Goal: Book appointment/travel/reservation

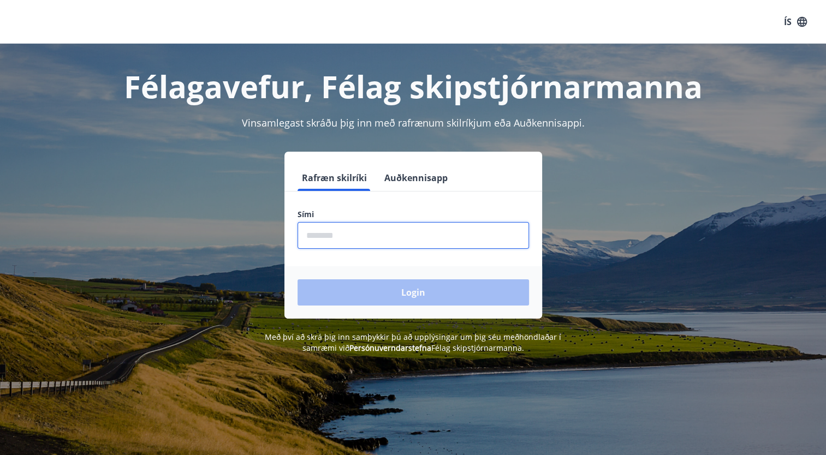
click at [331, 242] on input "phone" at bounding box center [412, 235] width 231 height 27
type input "********"
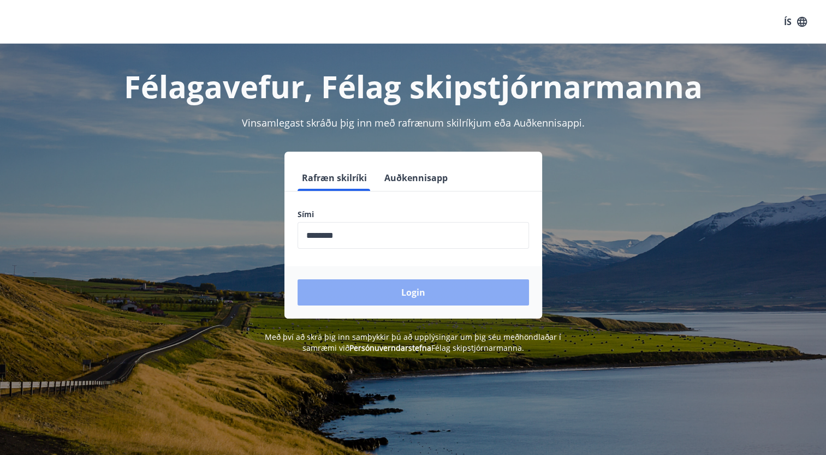
click at [410, 287] on button "Login" at bounding box center [412, 292] width 231 height 26
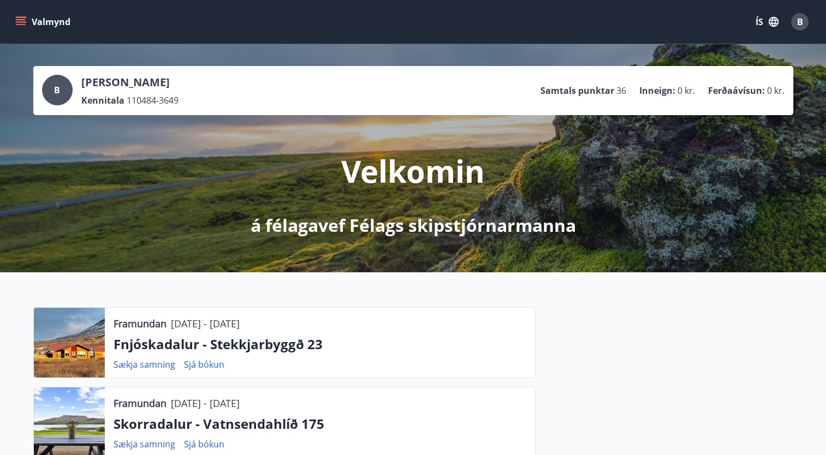
click at [25, 19] on icon "menu" at bounding box center [20, 21] width 11 height 11
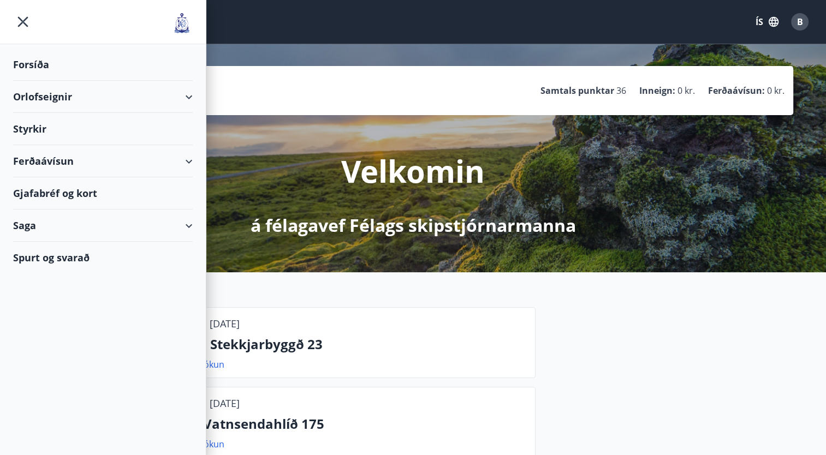
click at [51, 98] on div "Orlofseignir" at bounding box center [103, 97] width 180 height 32
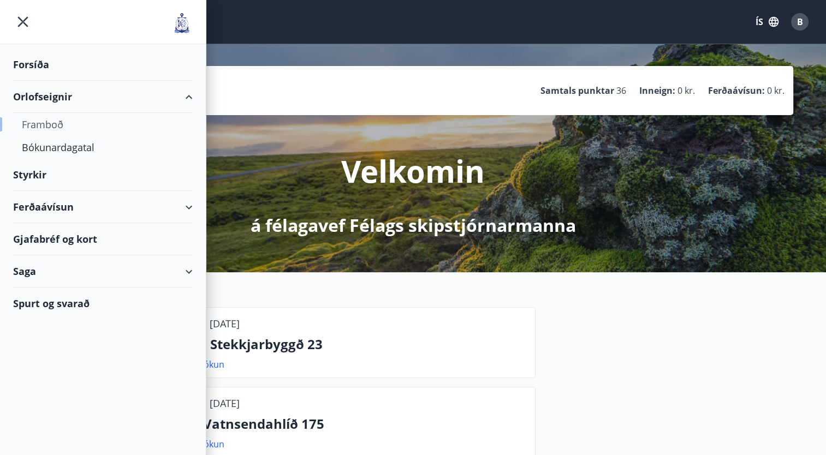
click at [45, 126] on div "Framboð" at bounding box center [103, 124] width 162 height 23
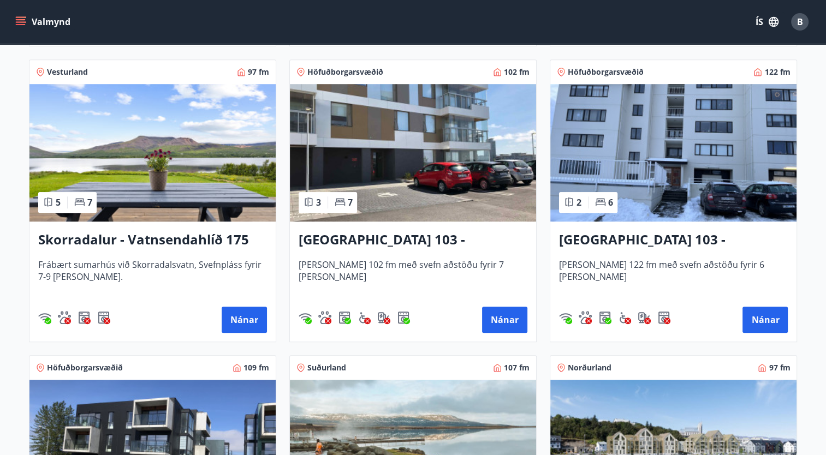
scroll to position [786, 0]
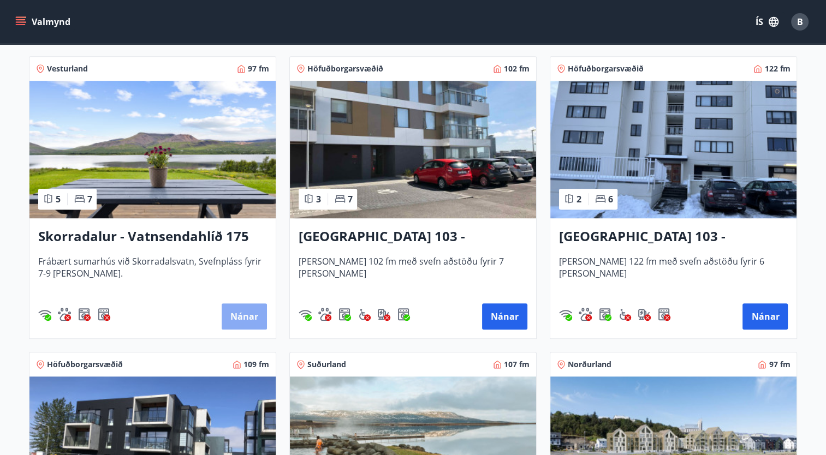
click at [239, 312] on button "Nánar" at bounding box center [244, 316] width 45 height 26
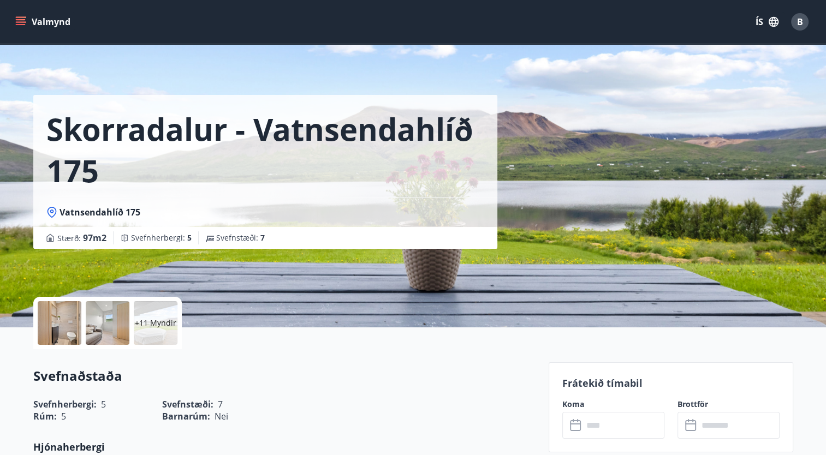
click at [157, 333] on div "+11 Myndir" at bounding box center [156, 323] width 44 height 44
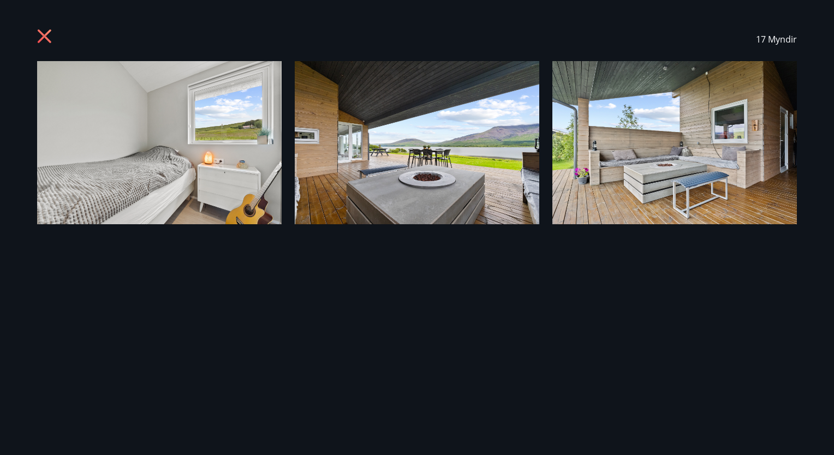
click at [42, 32] on icon at bounding box center [45, 37] width 17 height 17
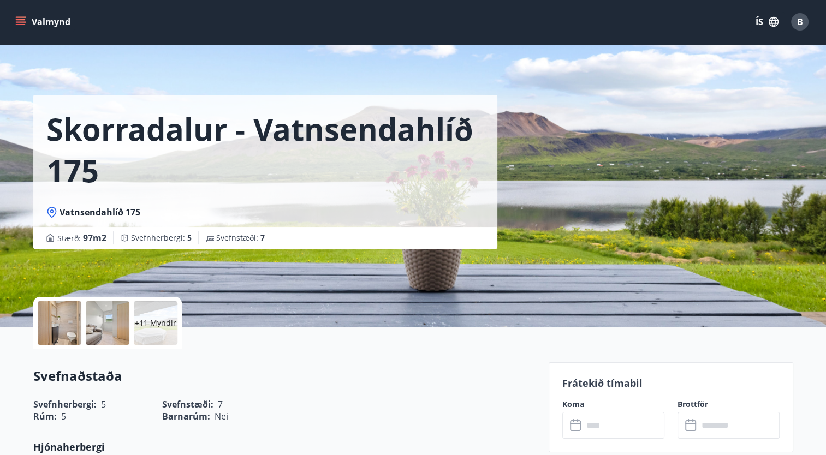
click at [68, 321] on div at bounding box center [60, 323] width 44 height 44
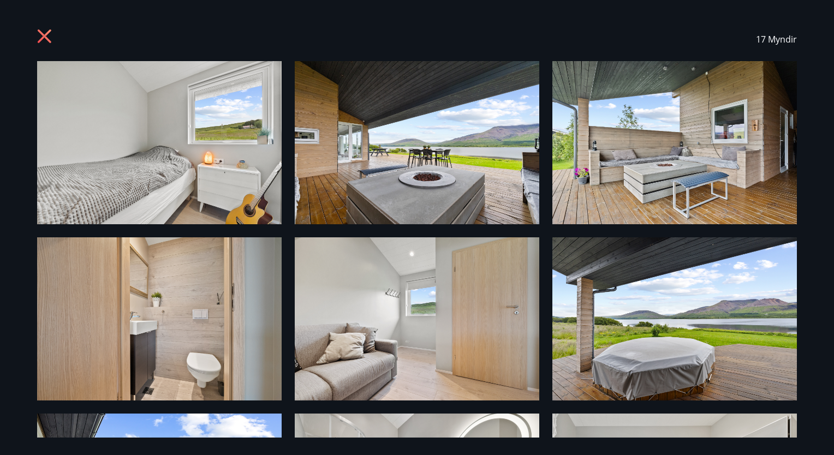
drag, startPoint x: 830, startPoint y: 216, endPoint x: 827, endPoint y: 258, distance: 42.1
click at [827, 258] on div "17 Myndir" at bounding box center [417, 227] width 834 height 455
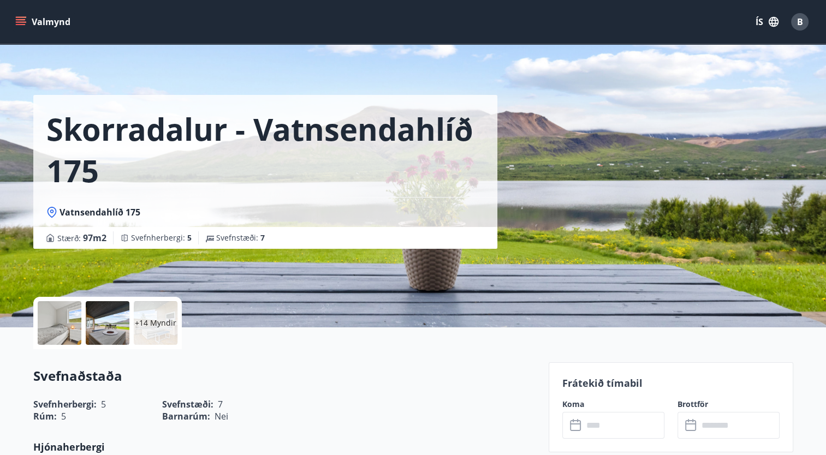
click at [146, 318] on p "+14 Myndir" at bounding box center [155, 323] width 41 height 11
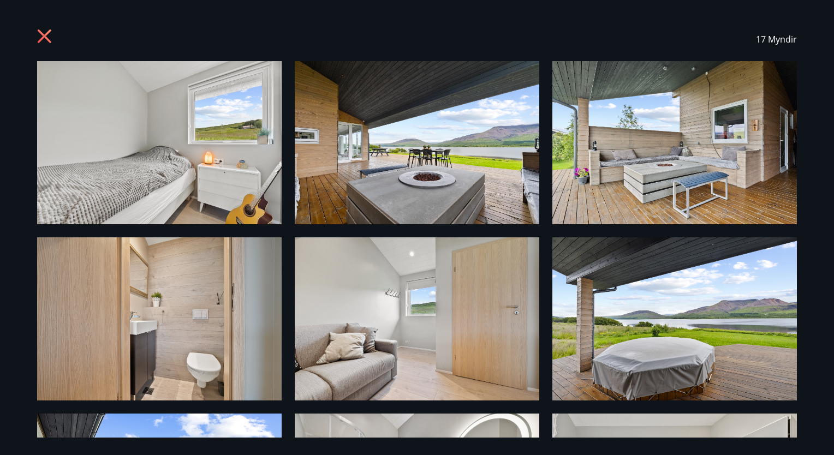
click at [358, 33] on div "17 Myndir" at bounding box center [417, 39] width 760 height 44
click at [183, 132] on img at bounding box center [159, 142] width 245 height 163
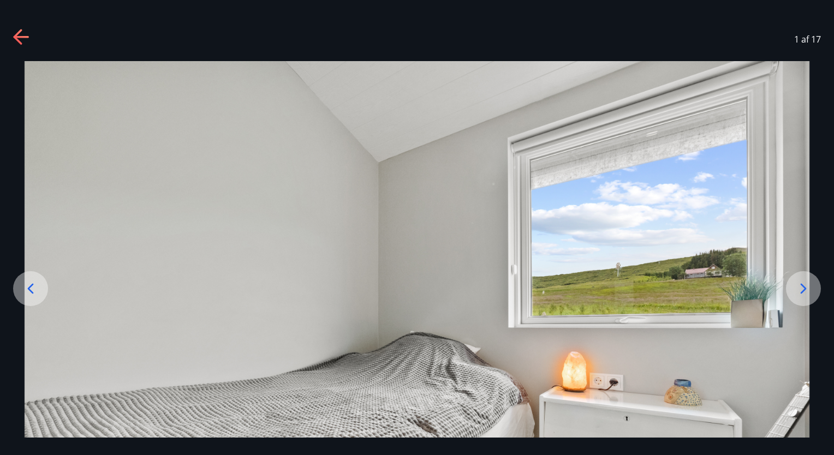
click at [806, 291] on icon at bounding box center [803, 288] width 17 height 17
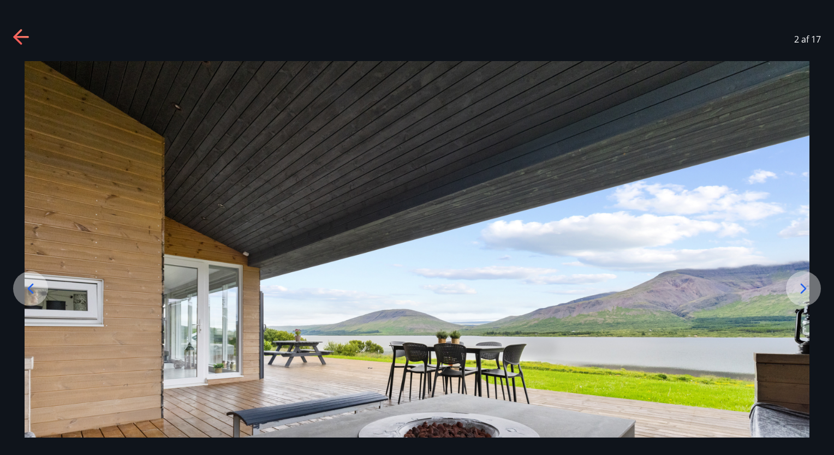
click at [797, 313] on img at bounding box center [417, 322] width 785 height 523
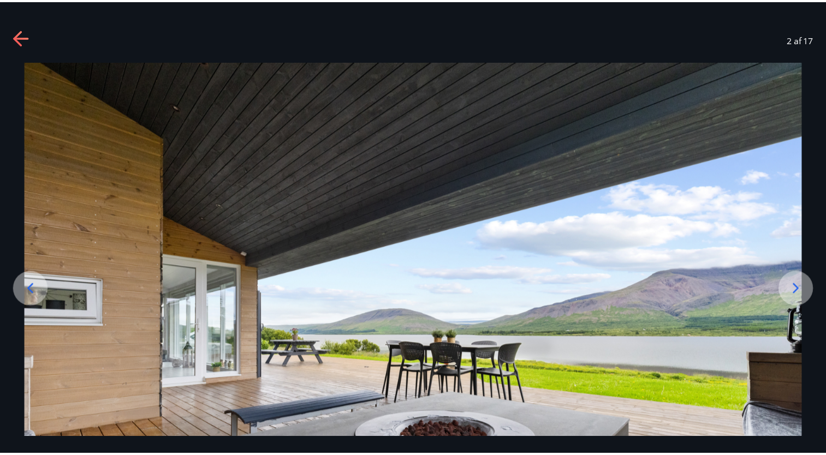
scroll to position [44, 0]
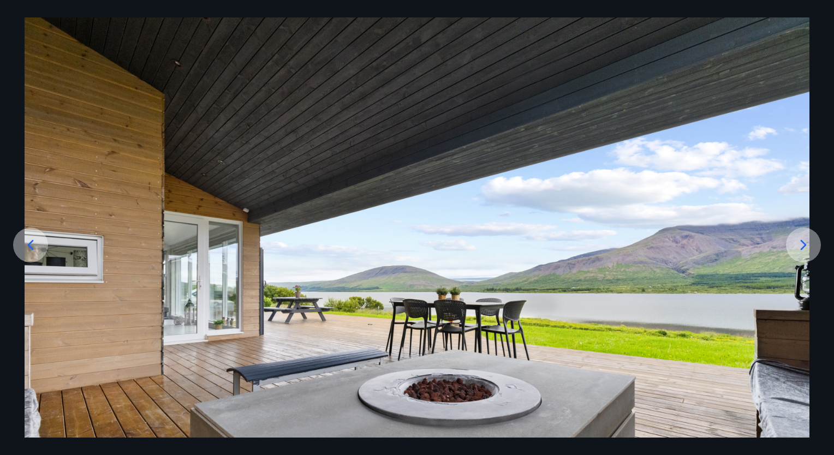
click at [797, 313] on img at bounding box center [417, 278] width 785 height 523
click at [801, 254] on div at bounding box center [803, 245] width 35 height 35
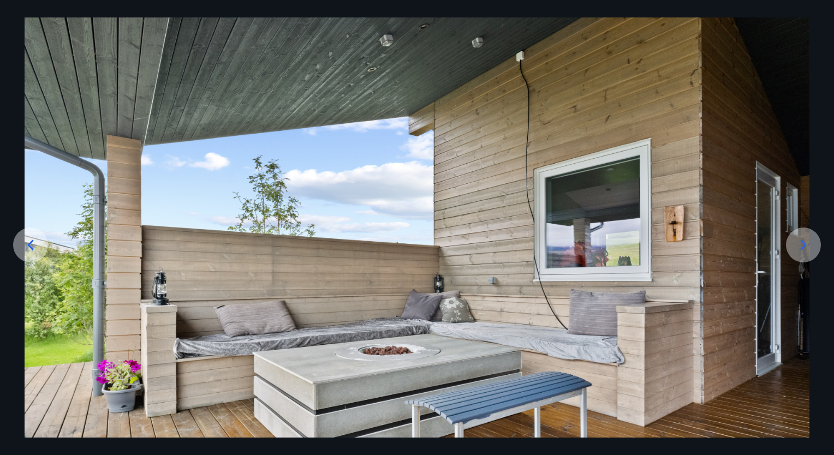
click at [801, 254] on div at bounding box center [803, 245] width 35 height 35
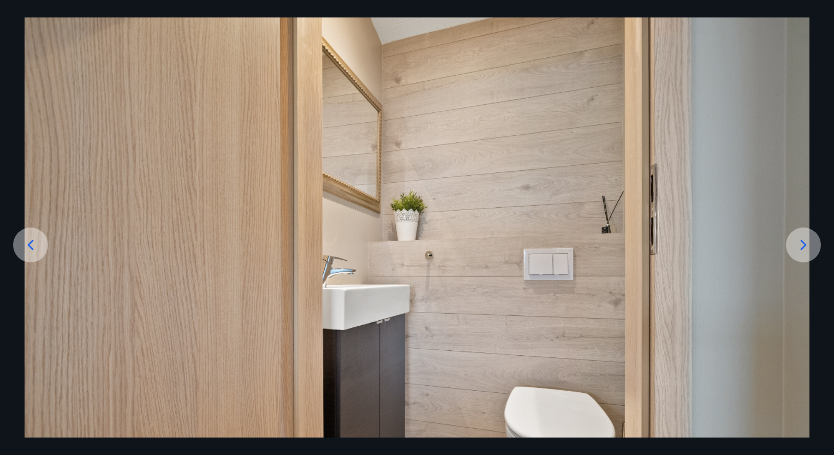
click at [801, 254] on div at bounding box center [803, 245] width 35 height 35
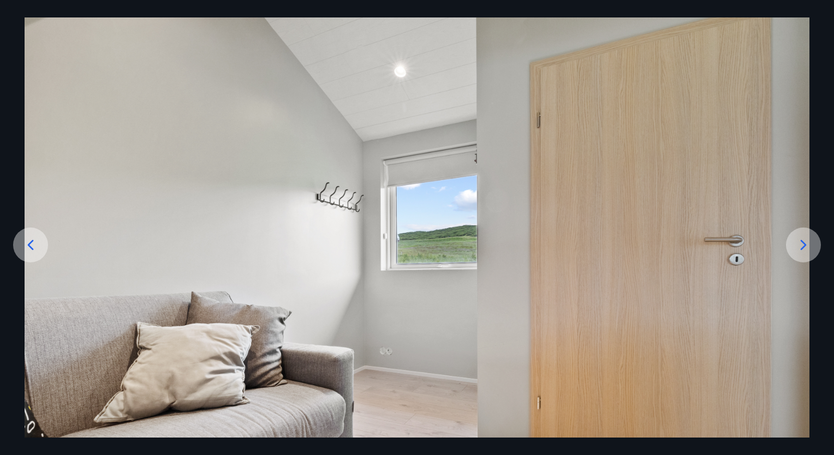
click at [801, 254] on div at bounding box center [803, 245] width 35 height 35
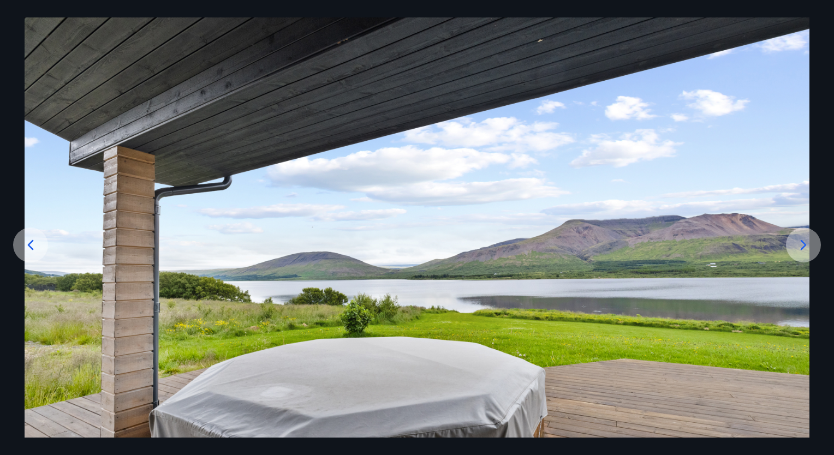
click at [801, 254] on div at bounding box center [803, 245] width 35 height 35
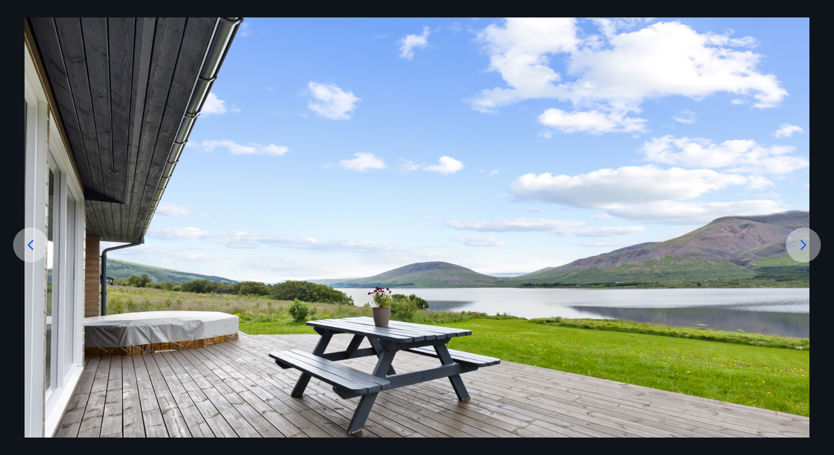
click at [801, 254] on div at bounding box center [803, 245] width 35 height 35
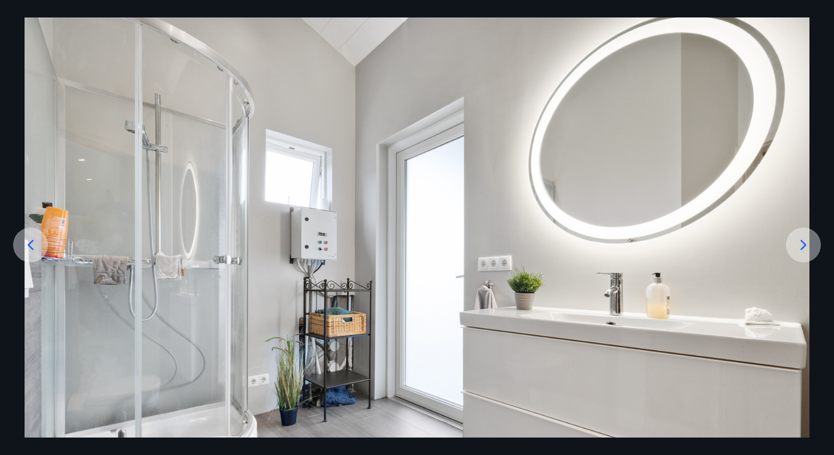
click at [801, 254] on div at bounding box center [803, 245] width 35 height 35
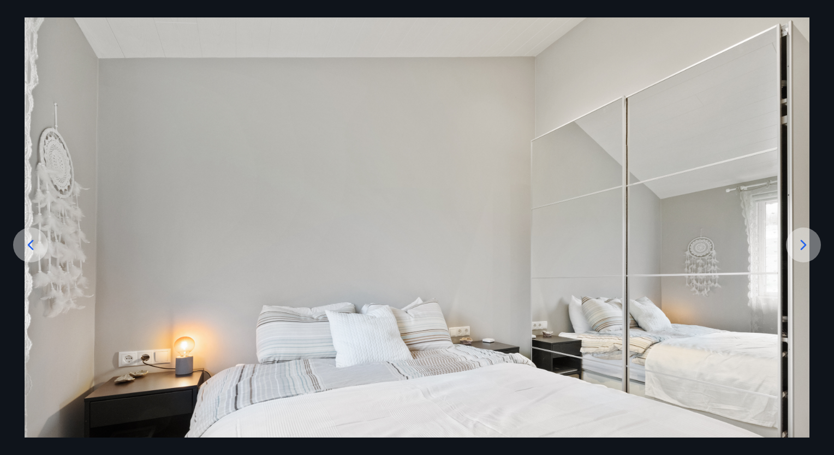
click at [801, 254] on div at bounding box center [803, 245] width 35 height 35
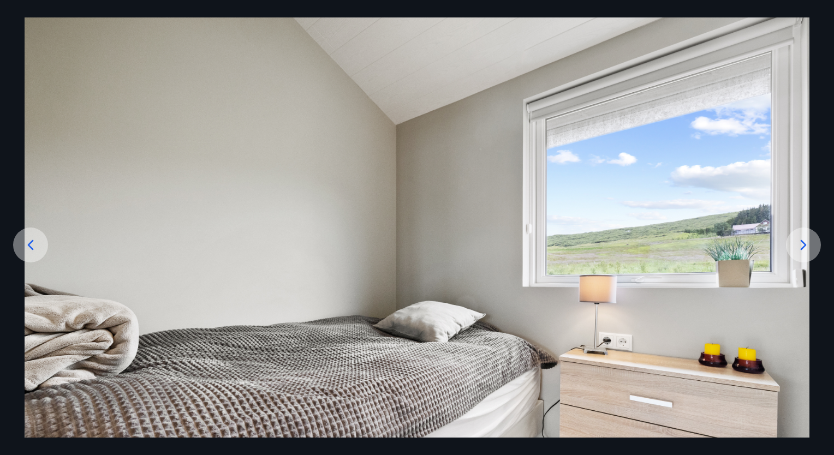
click at [801, 254] on div at bounding box center [803, 245] width 35 height 35
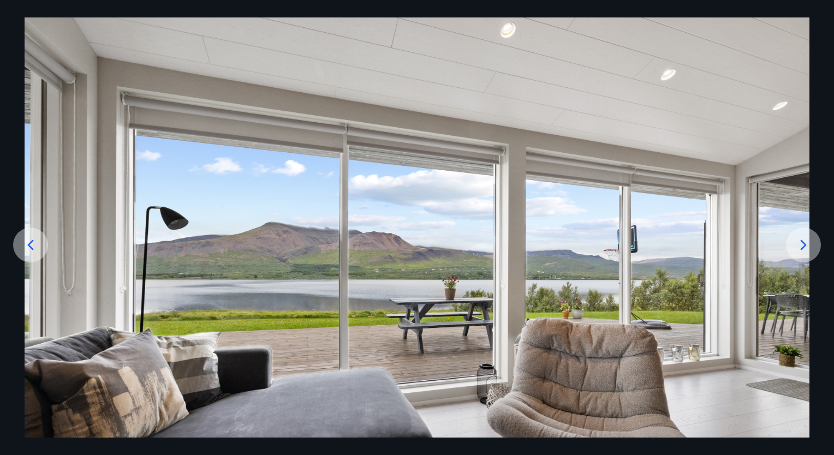
click at [801, 254] on div at bounding box center [803, 245] width 35 height 35
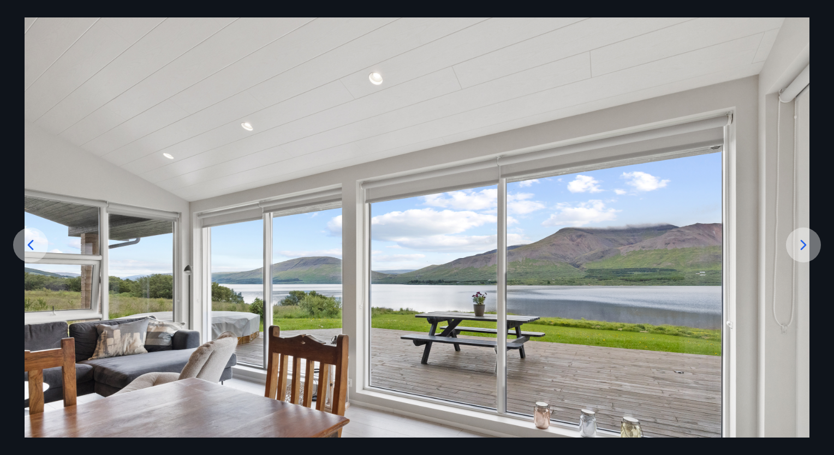
click at [801, 254] on div at bounding box center [803, 245] width 35 height 35
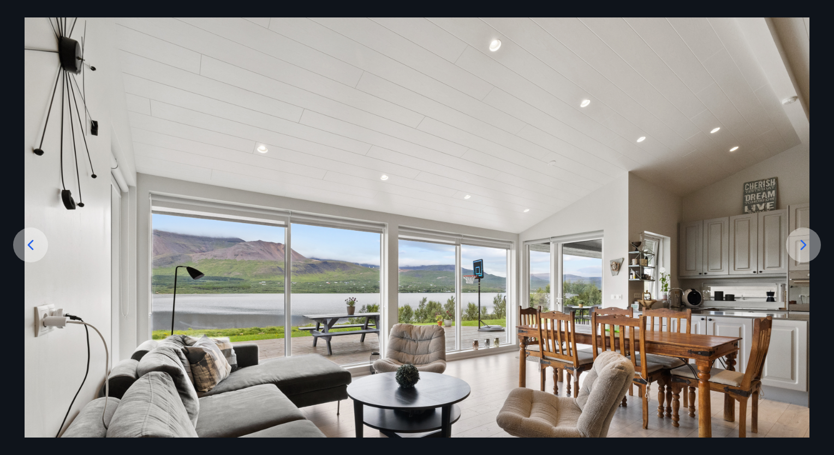
click at [801, 254] on div at bounding box center [803, 245] width 35 height 35
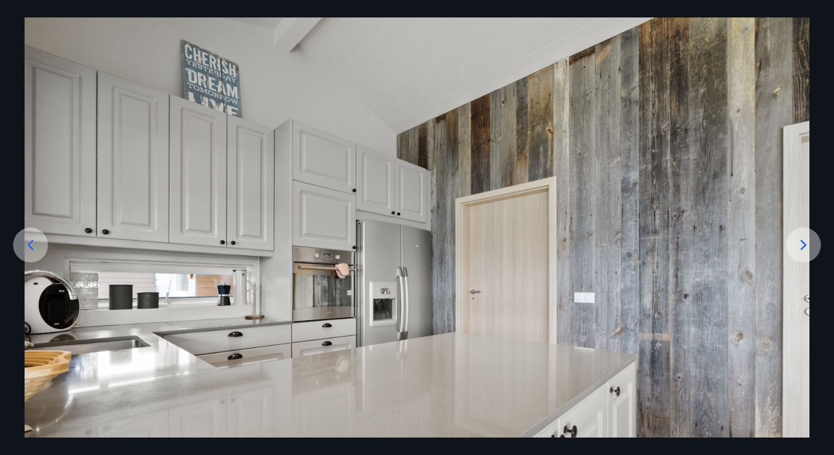
click at [801, 254] on div at bounding box center [803, 245] width 35 height 35
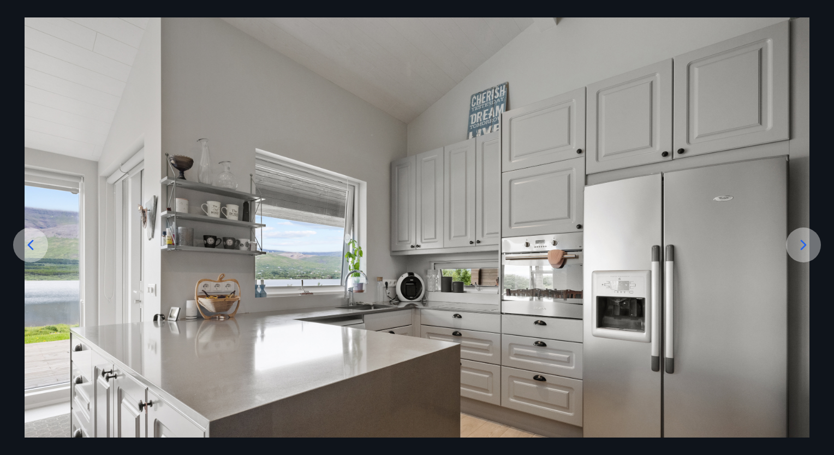
click at [801, 254] on div at bounding box center [803, 245] width 35 height 35
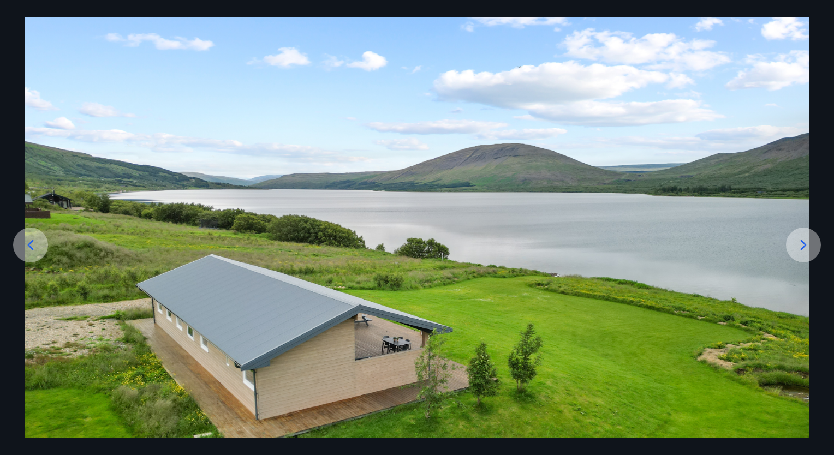
click at [801, 254] on div at bounding box center [803, 245] width 35 height 35
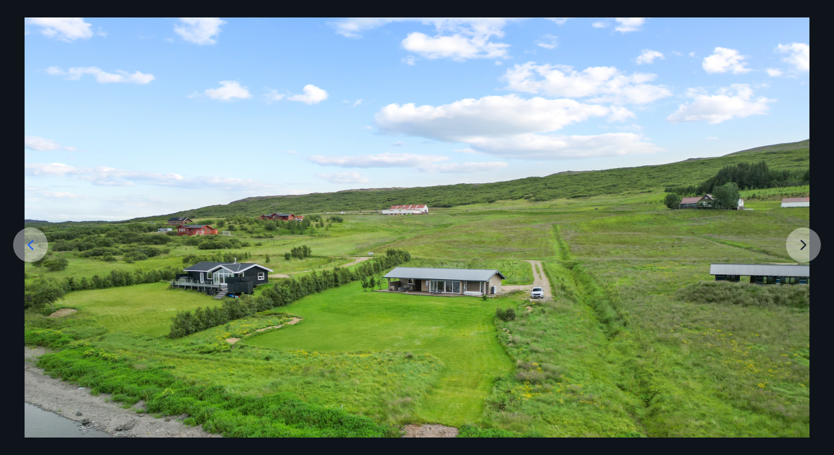
click at [801, 254] on img at bounding box center [417, 311] width 785 height 589
click at [801, 240] on img at bounding box center [417, 311] width 785 height 589
click at [803, 246] on img at bounding box center [417, 311] width 785 height 589
click at [809, 246] on img at bounding box center [417, 311] width 785 height 589
click at [17, 250] on div at bounding box center [30, 245] width 35 height 35
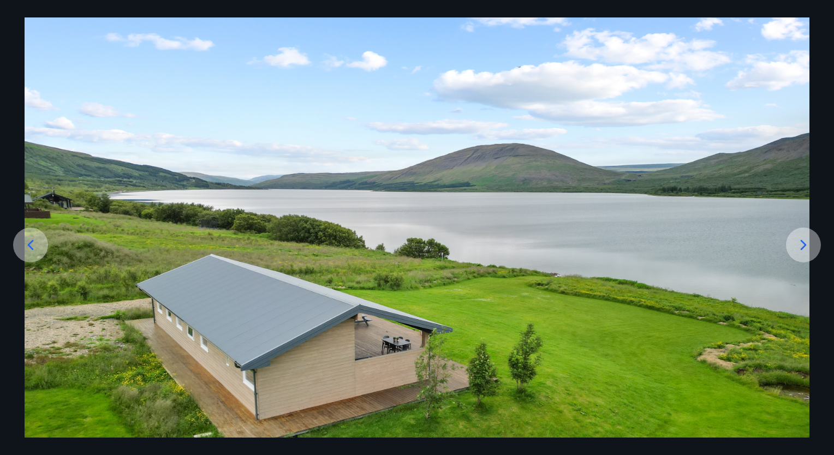
click at [17, 250] on div at bounding box center [30, 245] width 35 height 35
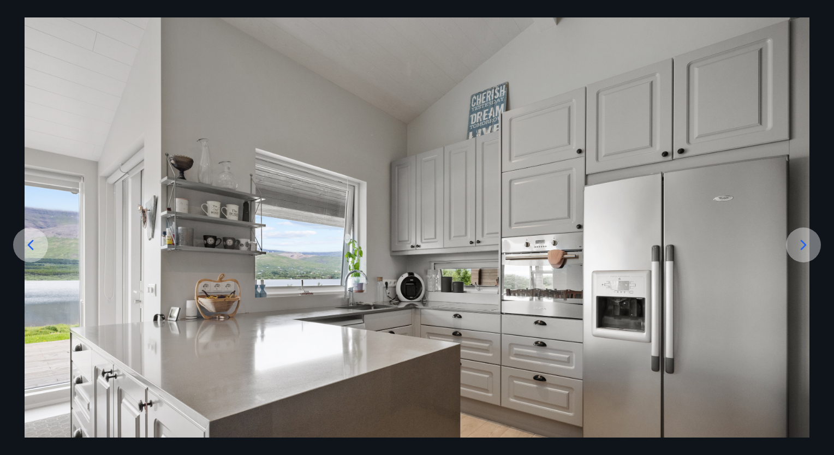
click at [17, 250] on div at bounding box center [30, 245] width 35 height 35
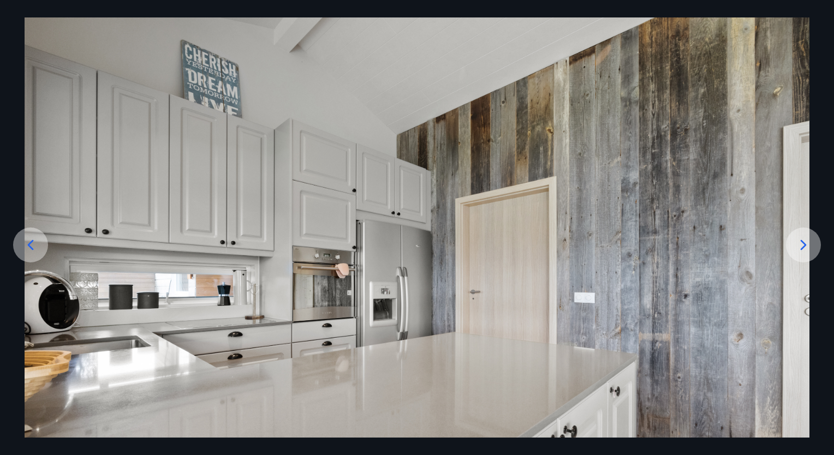
click at [17, 250] on div at bounding box center [30, 245] width 35 height 35
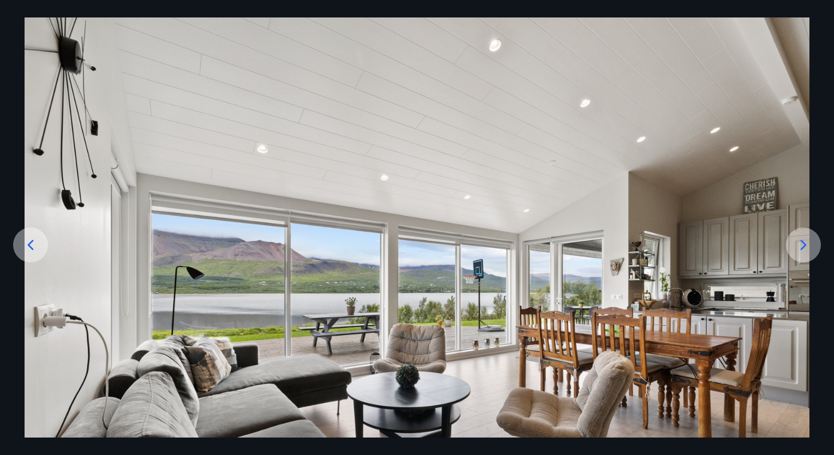
click at [17, 250] on div at bounding box center [30, 245] width 35 height 35
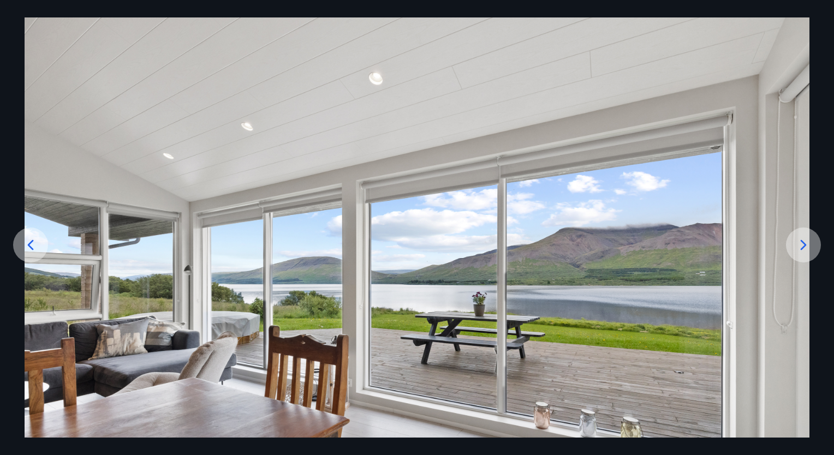
click at [17, 250] on div at bounding box center [30, 245] width 35 height 35
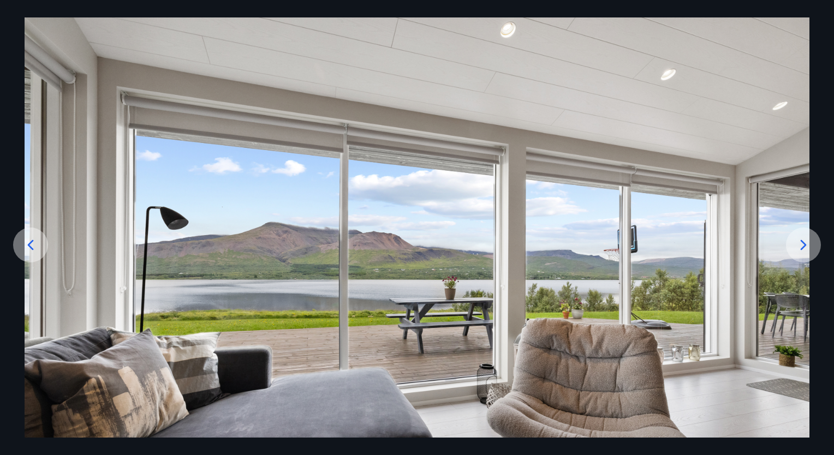
click at [17, 250] on div at bounding box center [30, 245] width 35 height 35
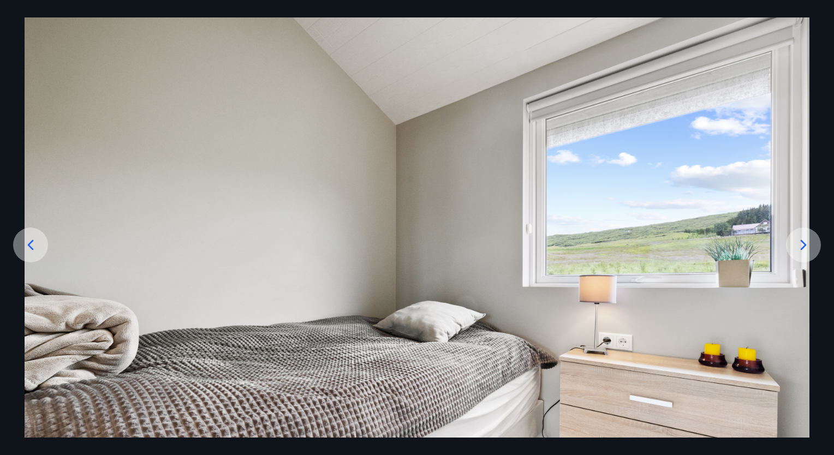
click at [17, 250] on div at bounding box center [30, 245] width 35 height 35
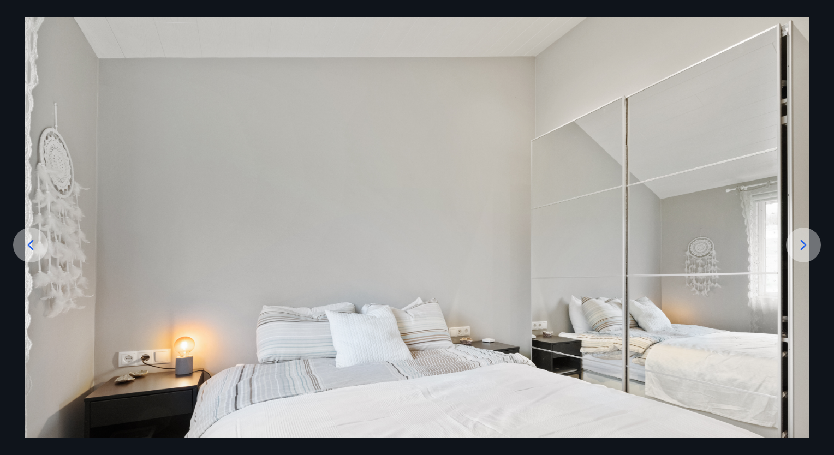
click at [17, 250] on div at bounding box center [30, 245] width 35 height 35
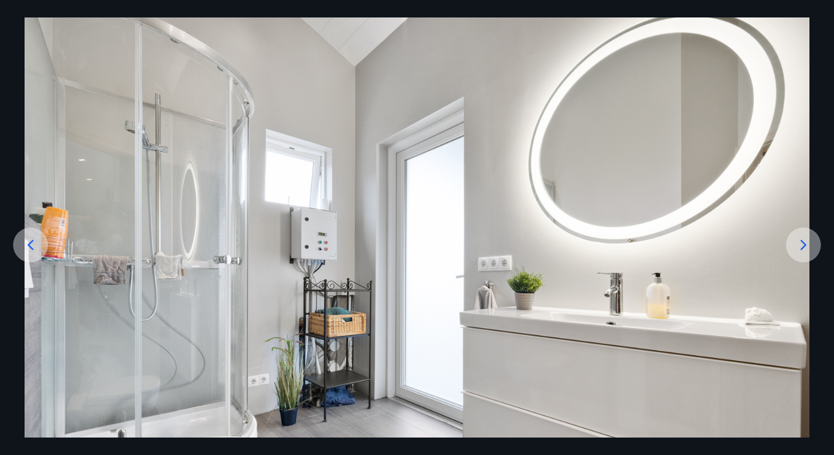
click at [17, 250] on div at bounding box center [30, 245] width 35 height 35
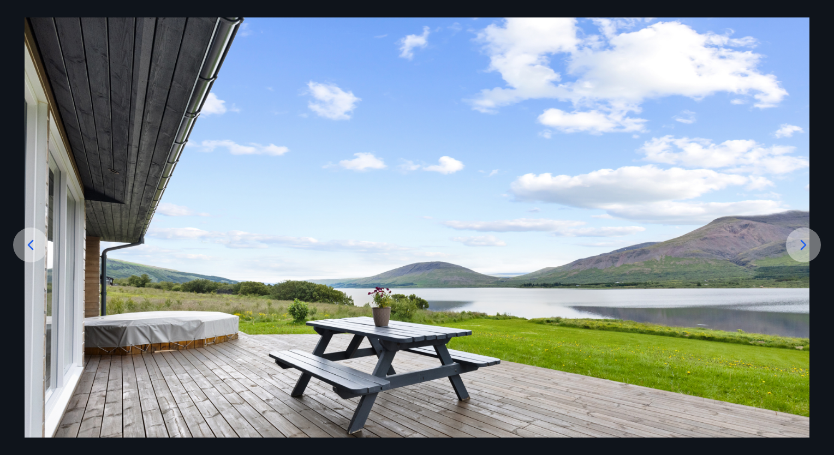
click at [17, 250] on div at bounding box center [30, 245] width 35 height 35
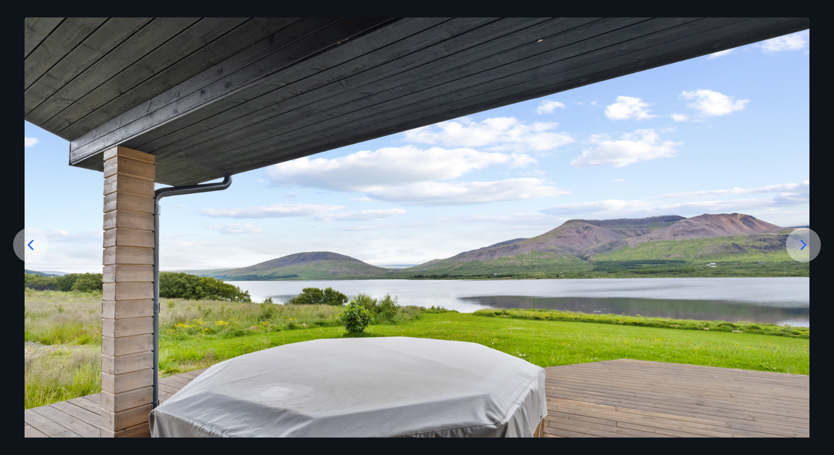
click at [17, 250] on div at bounding box center [30, 245] width 35 height 35
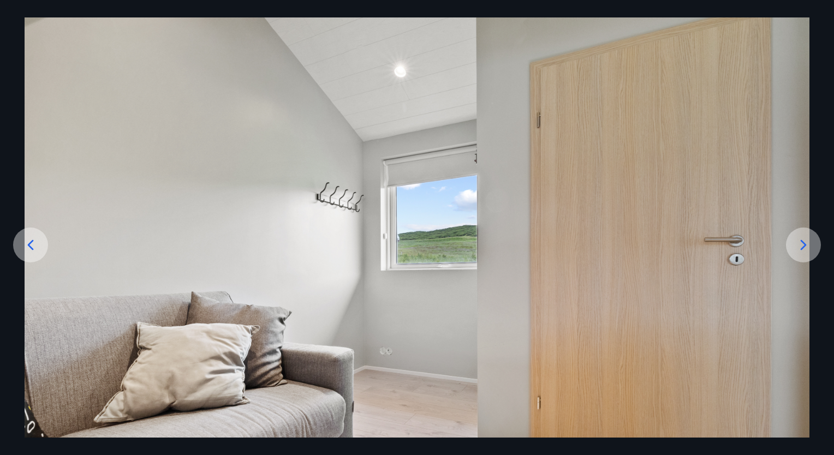
click at [17, 250] on div at bounding box center [30, 245] width 35 height 35
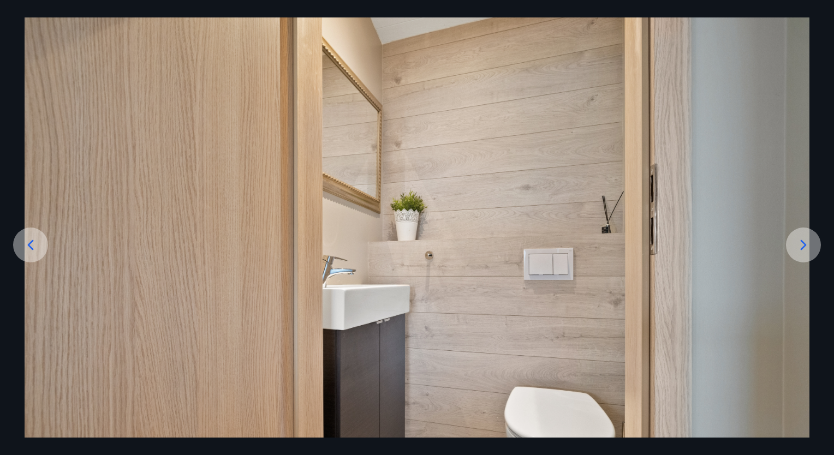
click at [17, 250] on div at bounding box center [30, 245] width 35 height 35
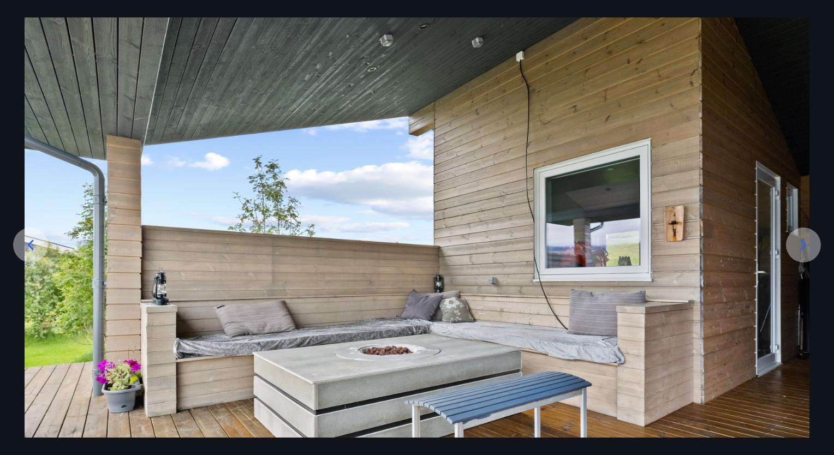
click at [17, 250] on div at bounding box center [30, 245] width 35 height 35
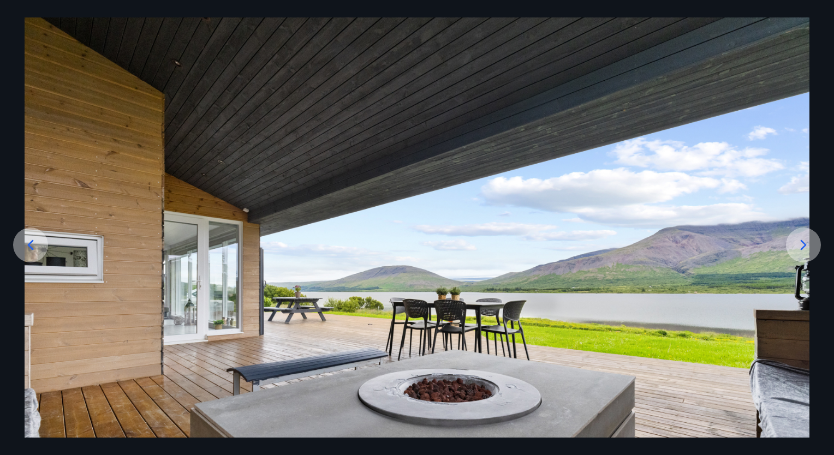
click at [17, 250] on div at bounding box center [30, 245] width 35 height 35
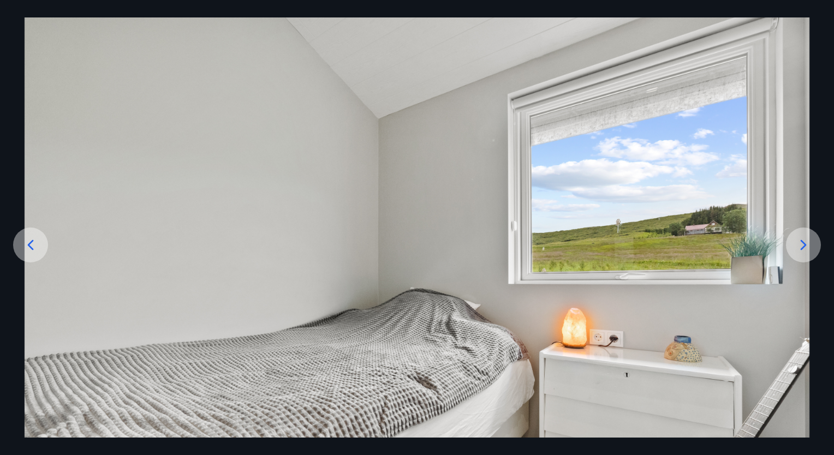
click at [17, 250] on div at bounding box center [30, 245] width 35 height 35
click at [37, 247] on icon at bounding box center [30, 244] width 17 height 17
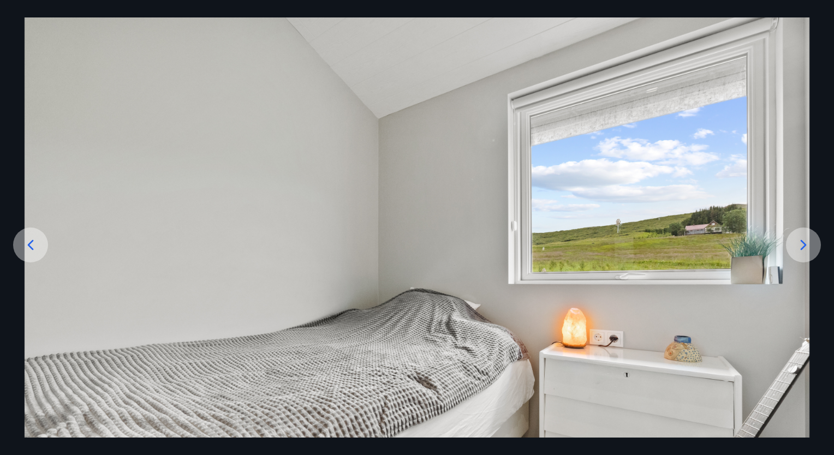
click at [791, 252] on div at bounding box center [803, 245] width 35 height 35
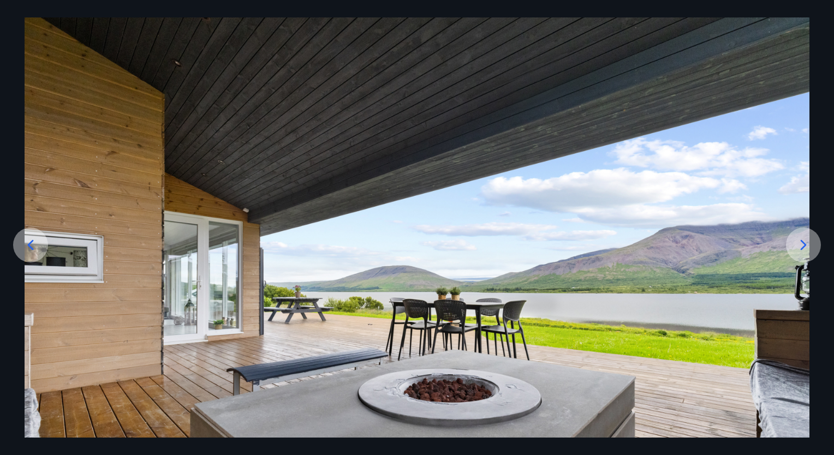
click at [791, 252] on div at bounding box center [803, 245] width 35 height 35
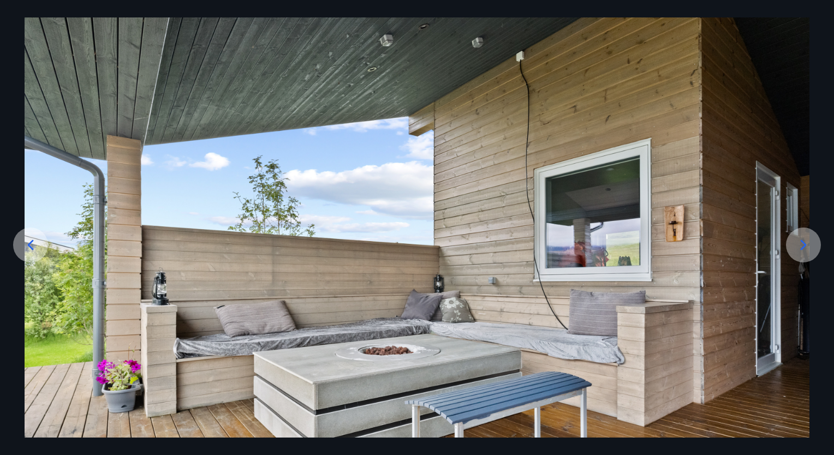
click at [791, 252] on div at bounding box center [803, 245] width 35 height 35
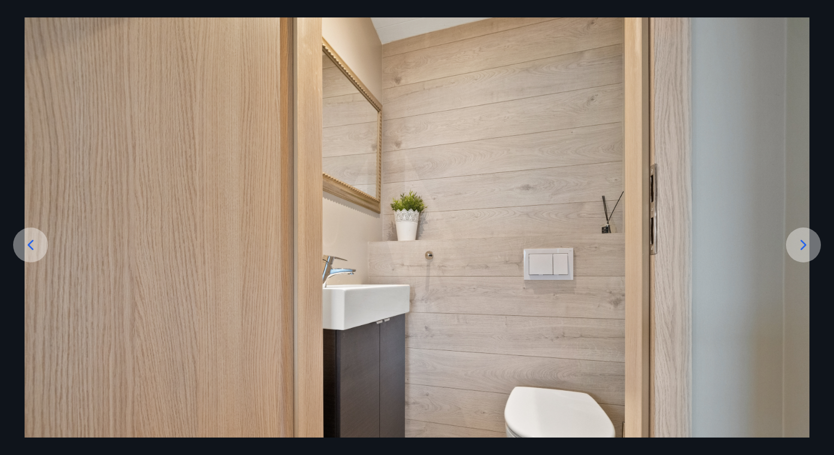
click at [791, 252] on div at bounding box center [803, 245] width 35 height 35
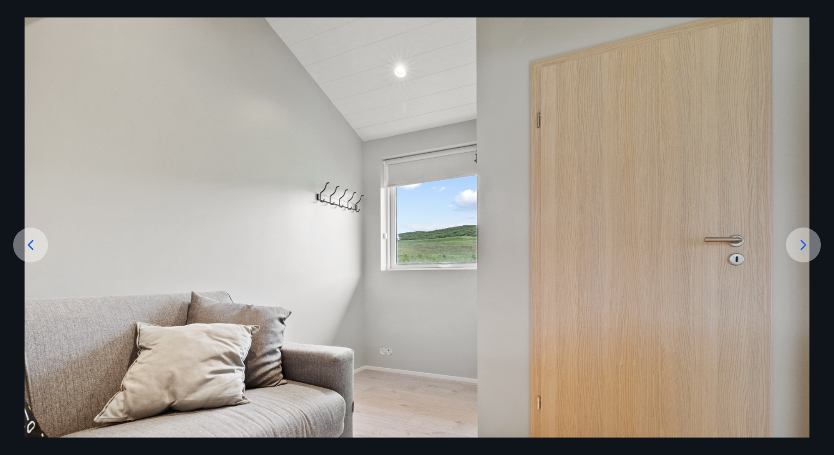
click at [791, 252] on div at bounding box center [803, 245] width 35 height 35
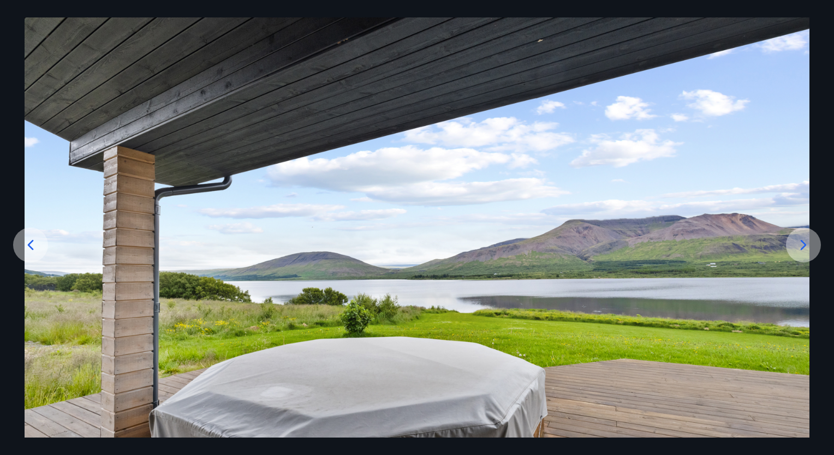
click at [20, 246] on div at bounding box center [30, 245] width 35 height 35
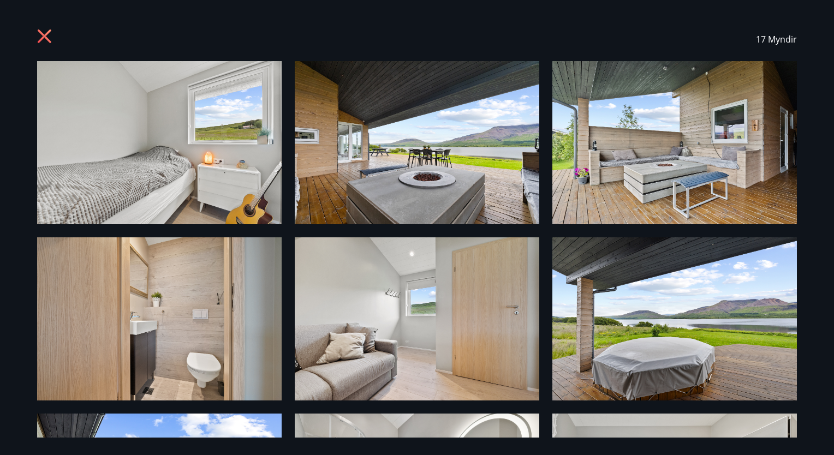
click at [37, 35] on icon at bounding box center [45, 37] width 17 height 17
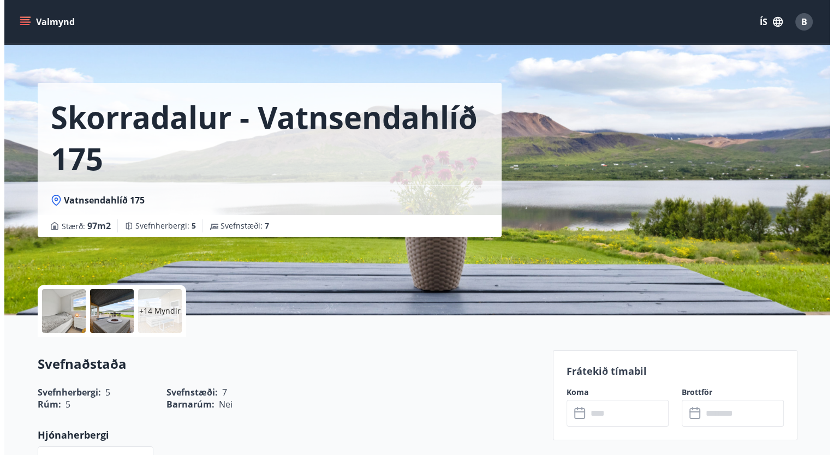
scroll to position [0, 0]
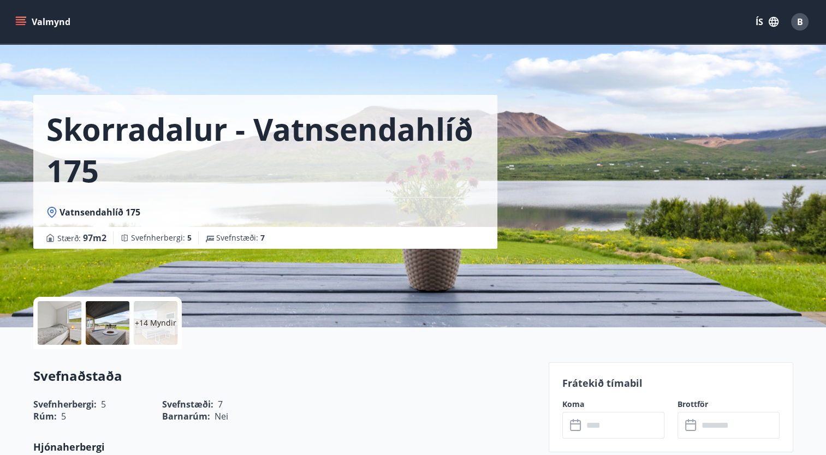
click at [69, 314] on div at bounding box center [60, 323] width 44 height 44
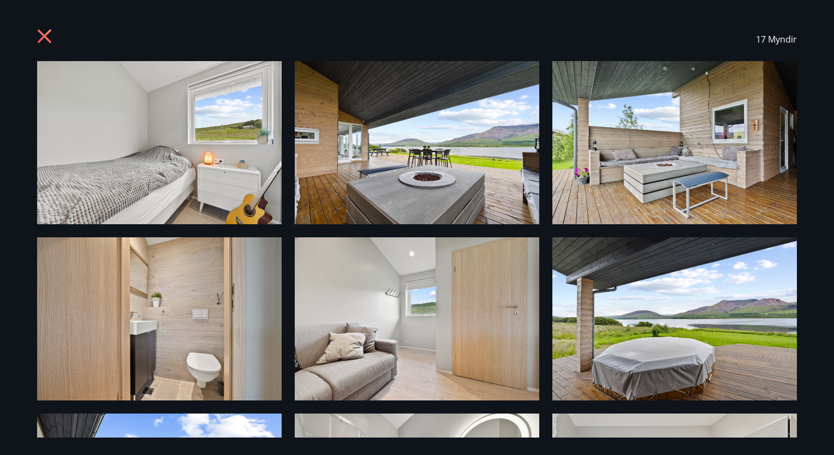
click at [216, 164] on img at bounding box center [159, 142] width 245 height 163
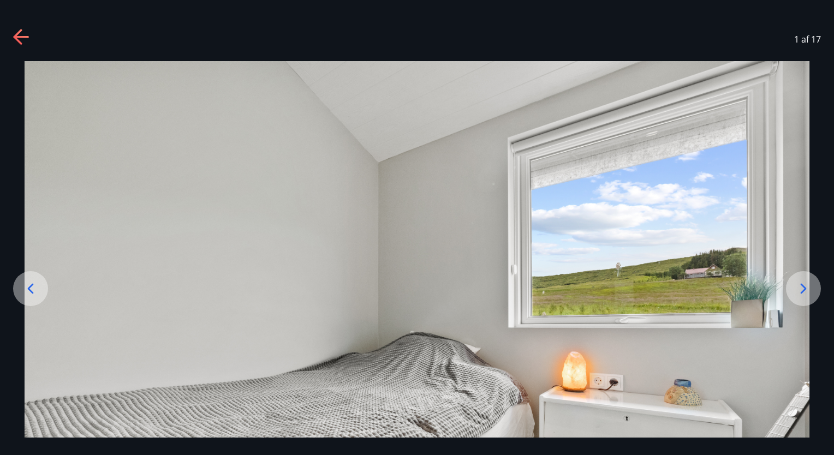
click at [801, 289] on icon at bounding box center [803, 288] width 17 height 17
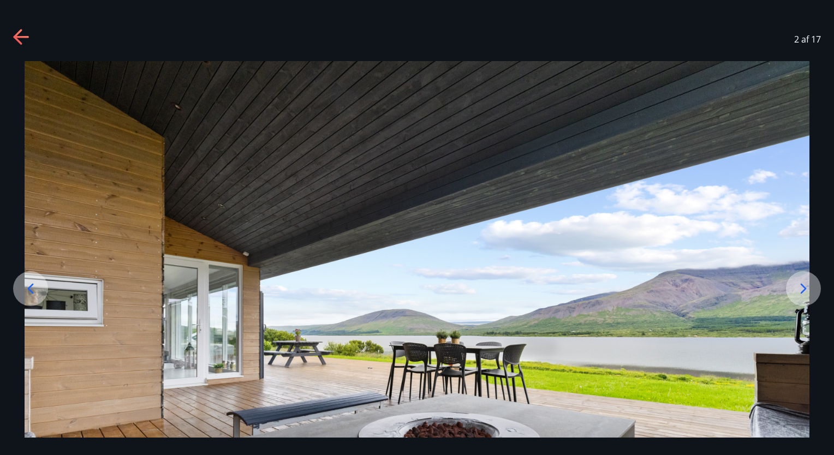
click at [801, 289] on icon at bounding box center [803, 288] width 17 height 17
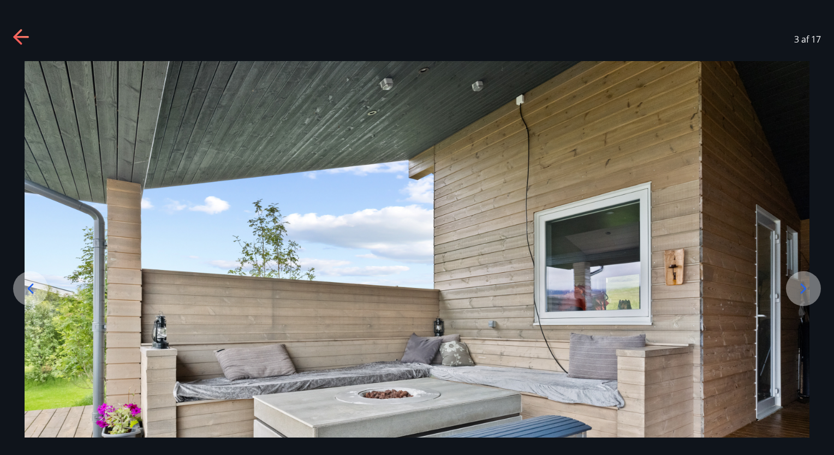
click at [801, 289] on icon at bounding box center [803, 288] width 17 height 17
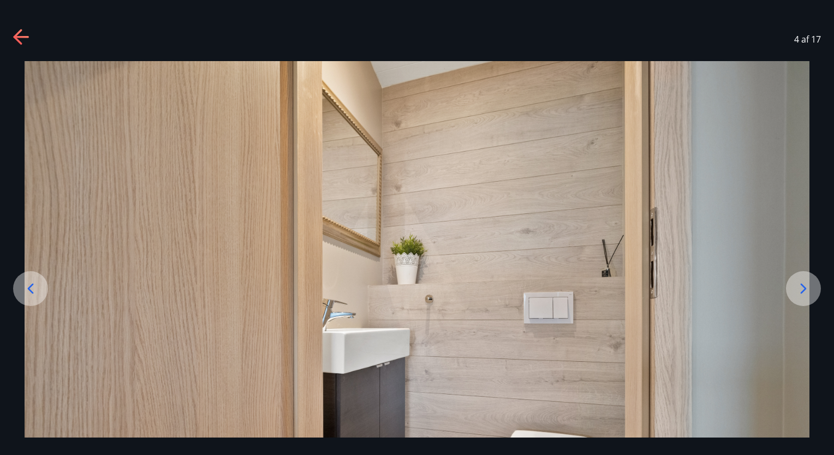
click at [801, 289] on icon at bounding box center [803, 288] width 17 height 17
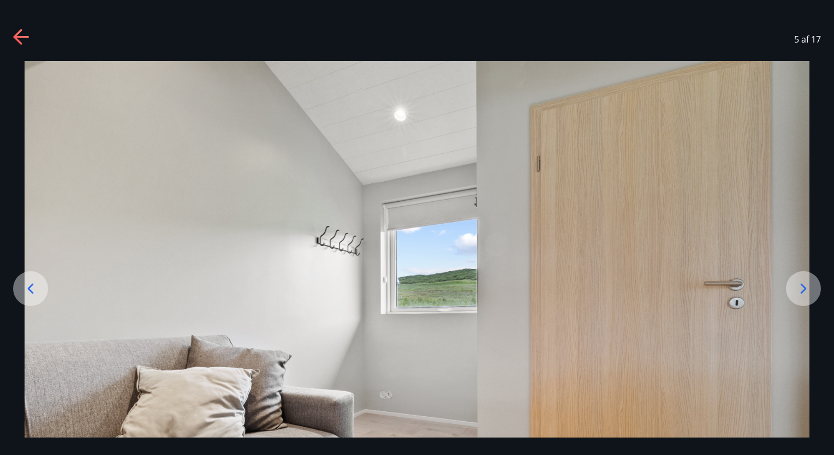
click at [801, 289] on icon at bounding box center [803, 288] width 17 height 17
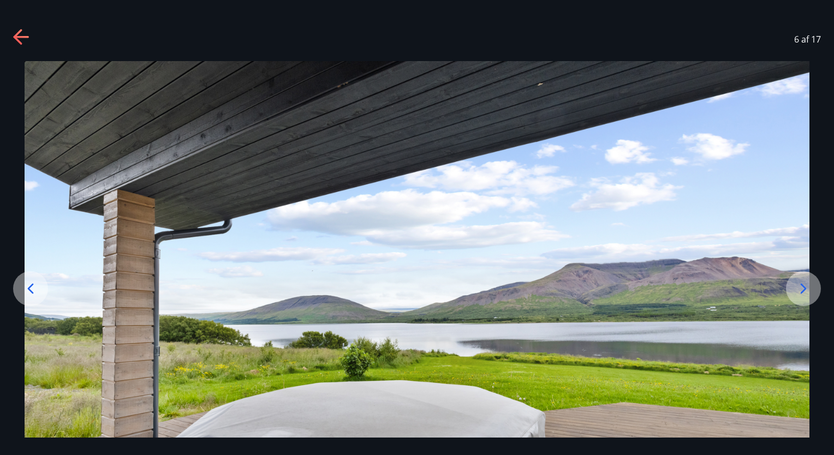
click at [36, 290] on icon at bounding box center [30, 288] width 17 height 17
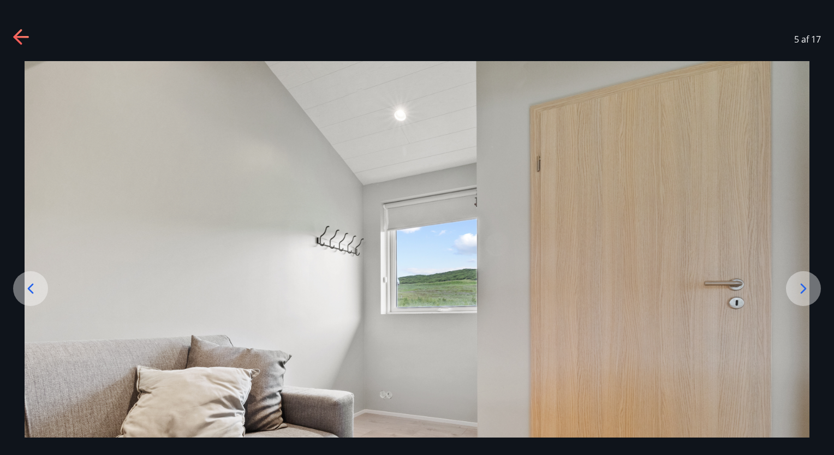
click at [801, 289] on icon at bounding box center [803, 288] width 17 height 17
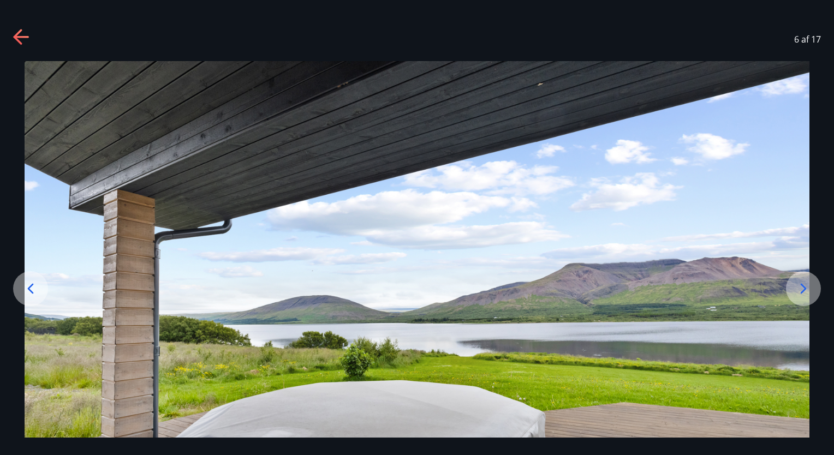
click at [801, 289] on icon at bounding box center [803, 288] width 17 height 17
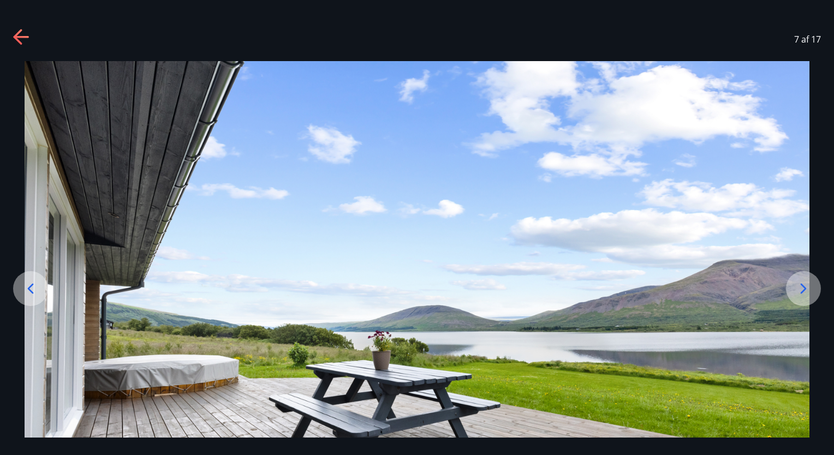
click at [801, 289] on icon at bounding box center [803, 288] width 17 height 17
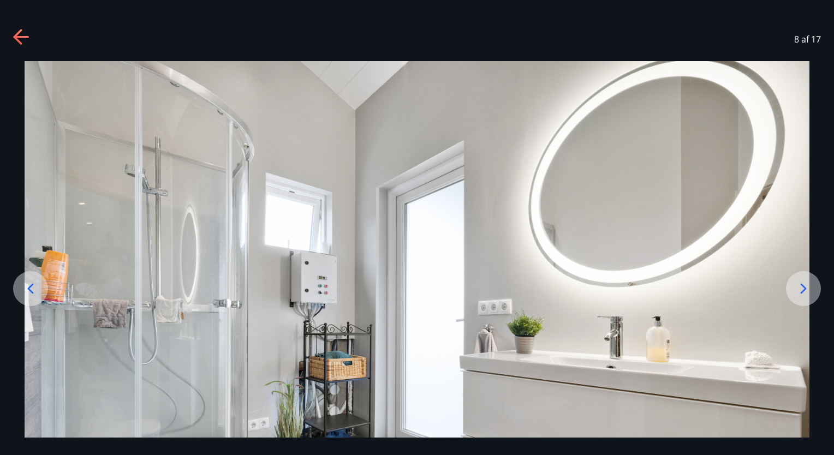
click at [801, 289] on icon at bounding box center [803, 288] width 17 height 17
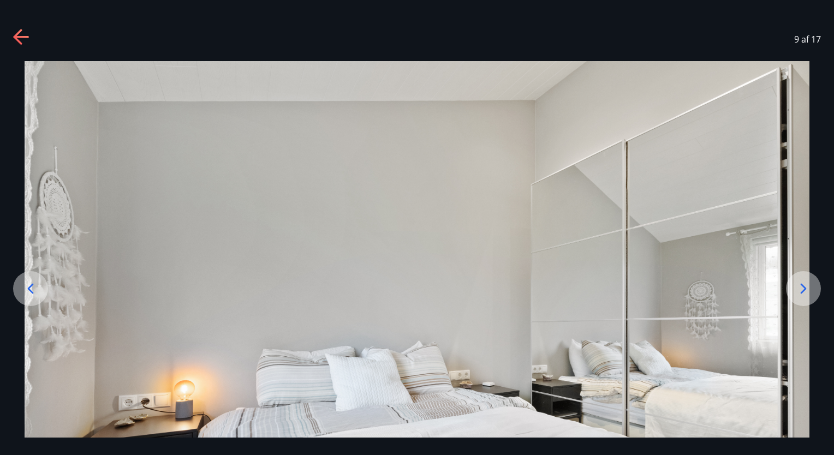
click at [810, 292] on icon at bounding box center [803, 288] width 17 height 17
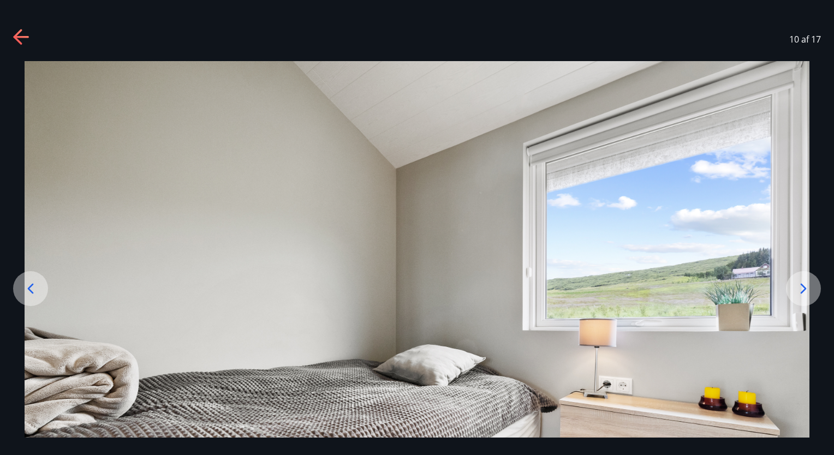
click at [796, 288] on icon at bounding box center [803, 288] width 17 height 17
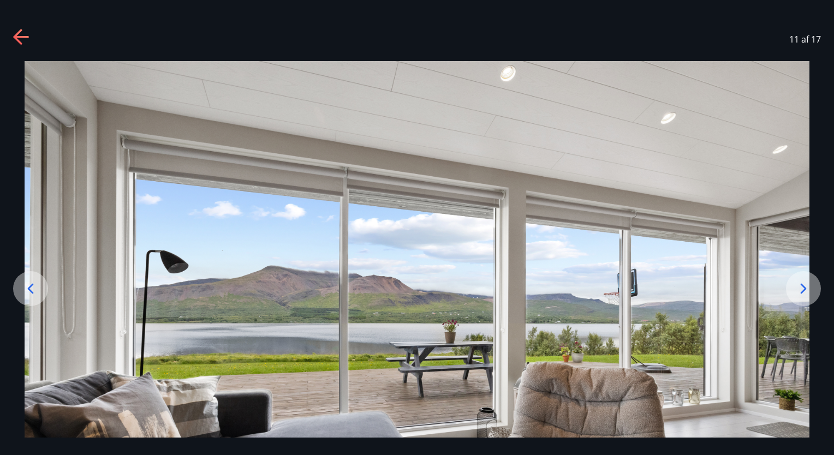
click at [796, 288] on icon at bounding box center [803, 288] width 17 height 17
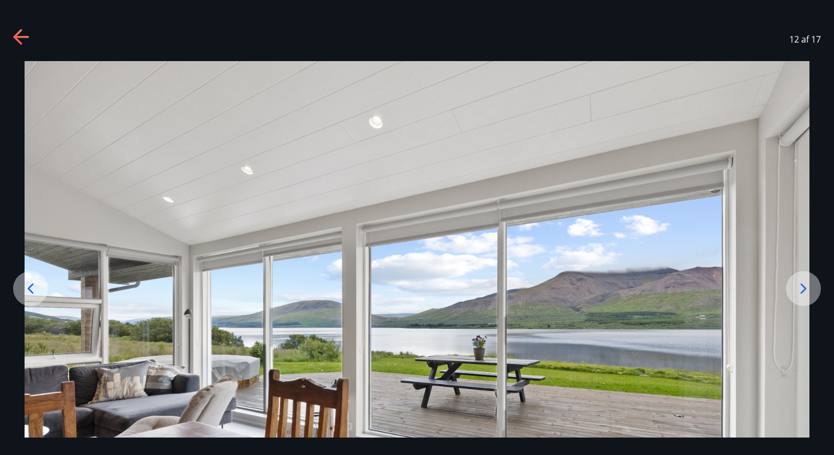
click at [796, 288] on icon at bounding box center [803, 288] width 17 height 17
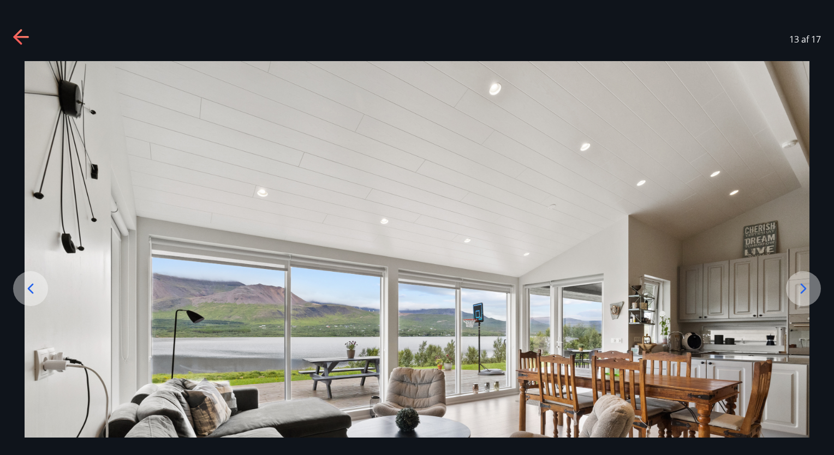
click at [796, 288] on icon at bounding box center [803, 288] width 17 height 17
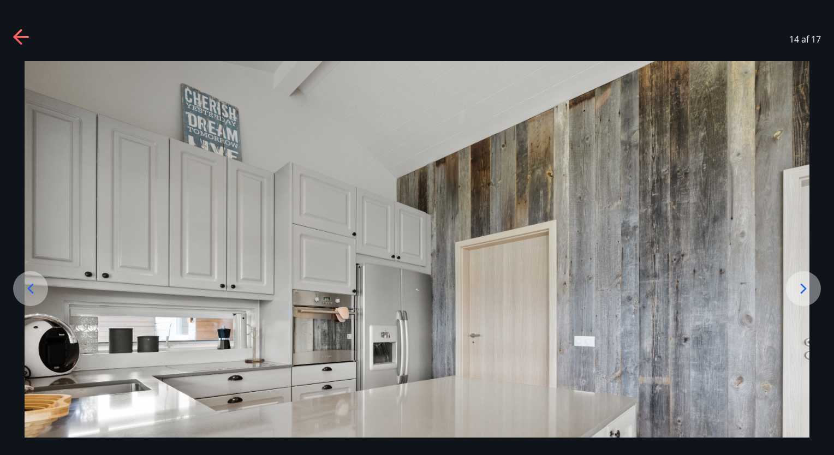
click at [796, 288] on icon at bounding box center [803, 288] width 17 height 17
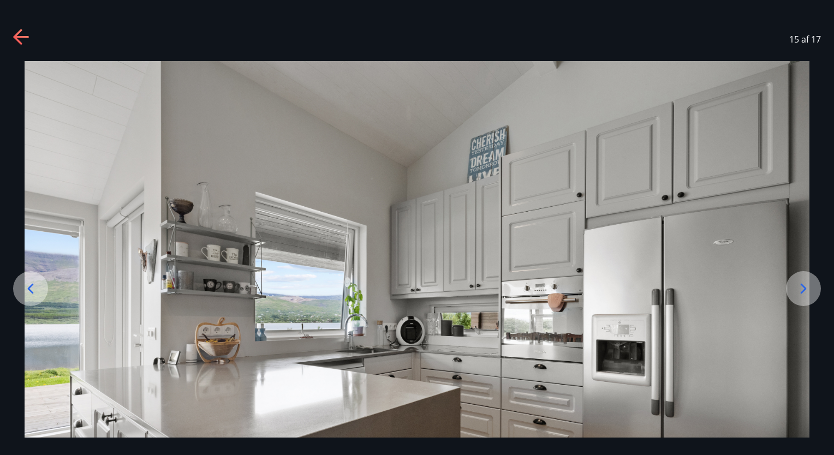
click at [796, 288] on icon at bounding box center [803, 288] width 17 height 17
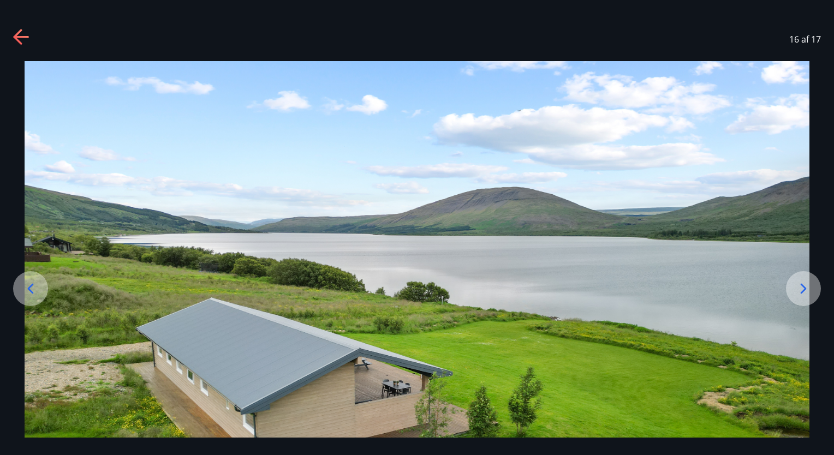
click at [26, 291] on icon at bounding box center [30, 288] width 17 height 17
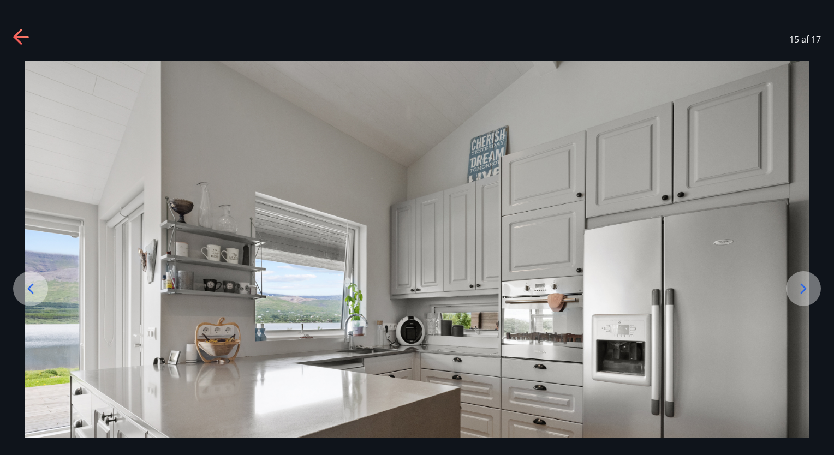
click at [26, 291] on icon at bounding box center [30, 288] width 17 height 17
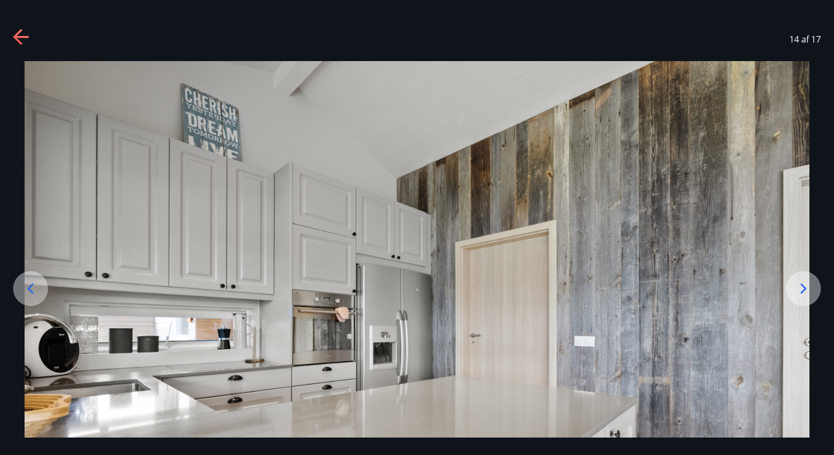
click at [26, 291] on icon at bounding box center [30, 288] width 17 height 17
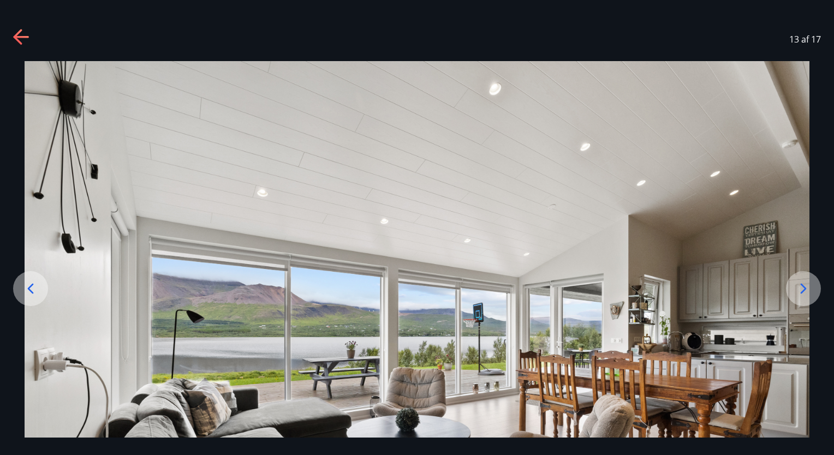
click at [26, 291] on icon at bounding box center [30, 288] width 17 height 17
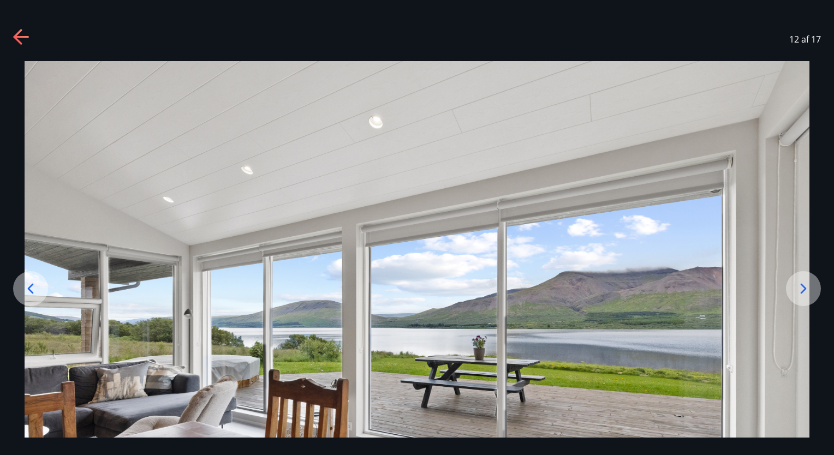
click at [26, 291] on icon at bounding box center [30, 288] width 17 height 17
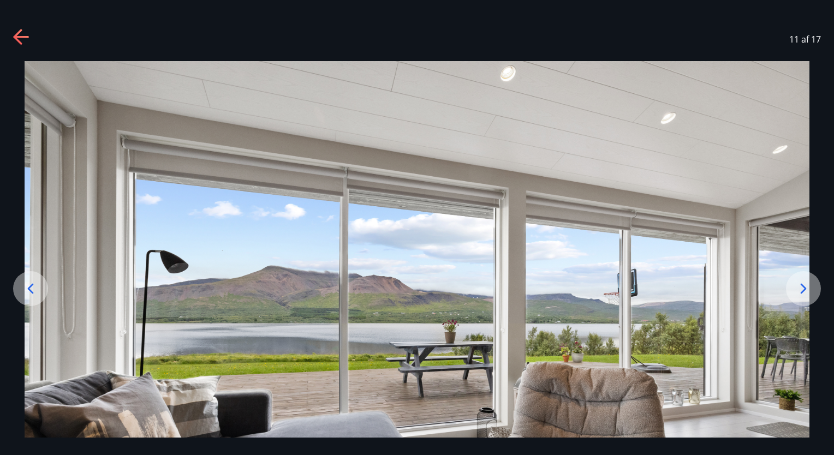
click at [26, 291] on icon at bounding box center [30, 288] width 17 height 17
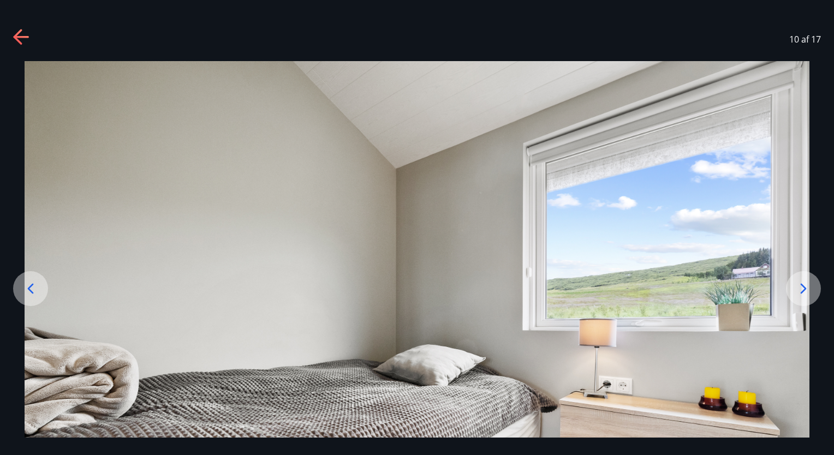
click at [26, 291] on icon at bounding box center [30, 288] width 17 height 17
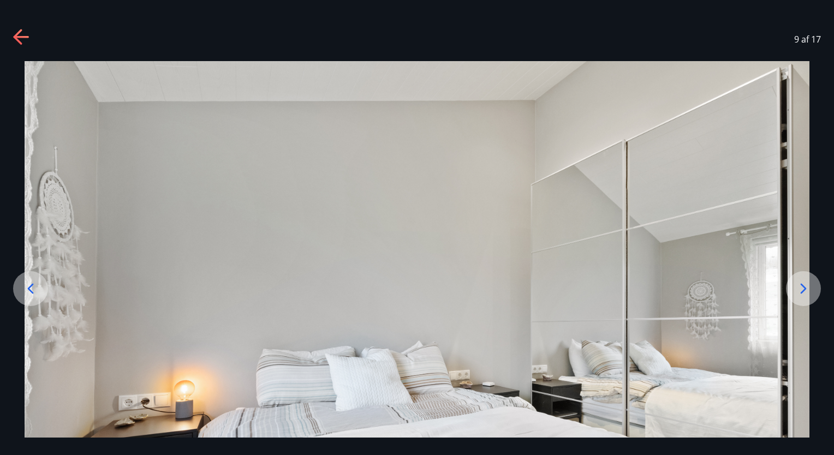
click at [24, 290] on icon at bounding box center [30, 288] width 17 height 17
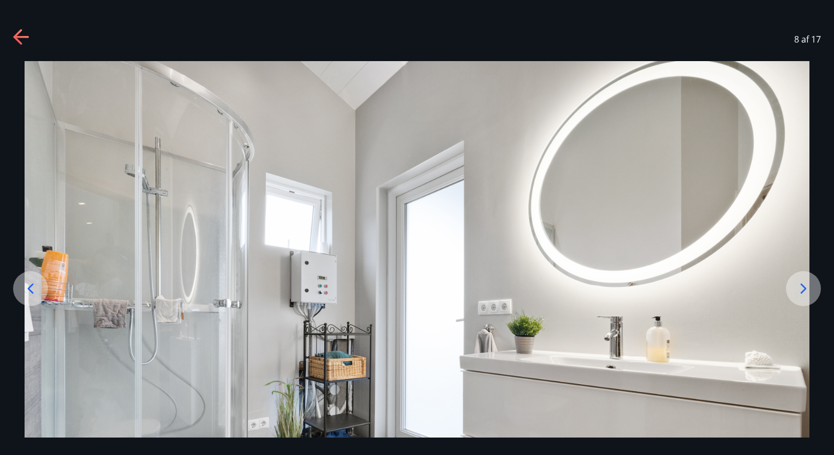
click at [24, 290] on icon at bounding box center [30, 288] width 17 height 17
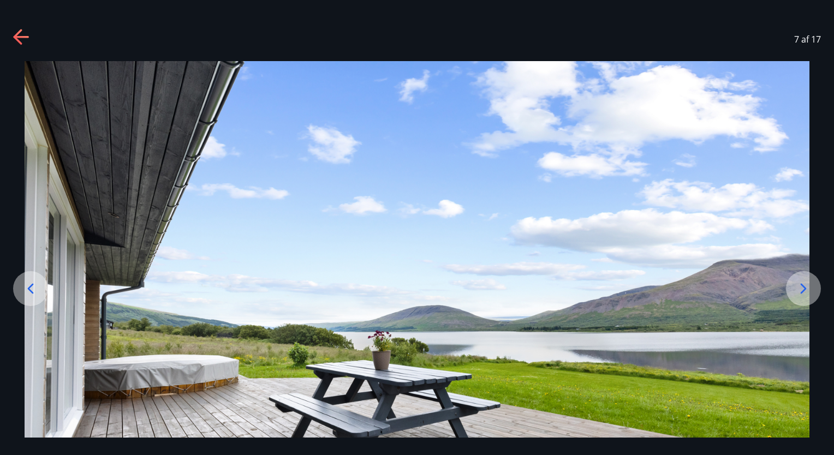
click at [24, 289] on icon at bounding box center [30, 288] width 17 height 17
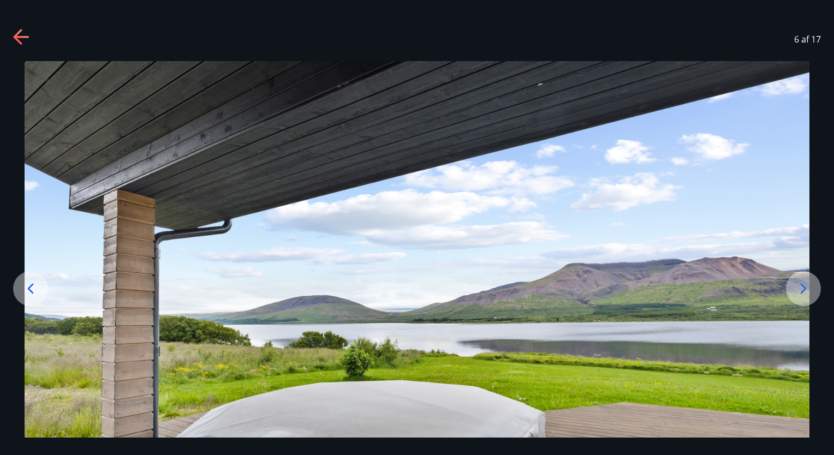
click at [24, 289] on icon at bounding box center [30, 288] width 17 height 17
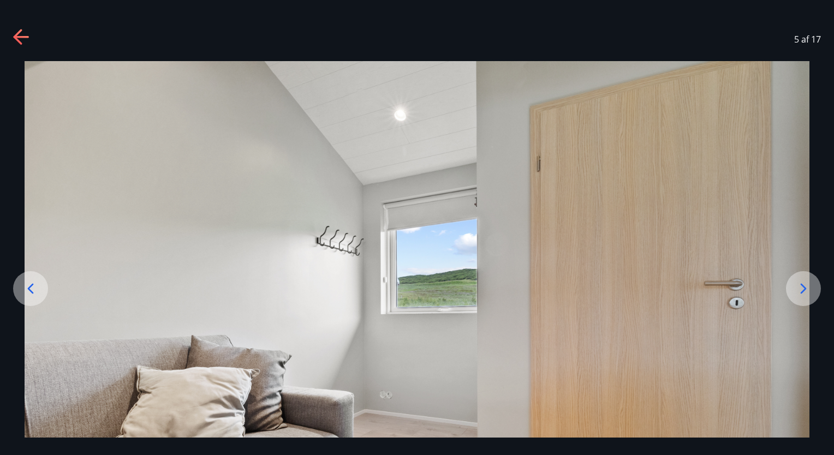
click at [24, 289] on icon at bounding box center [30, 288] width 17 height 17
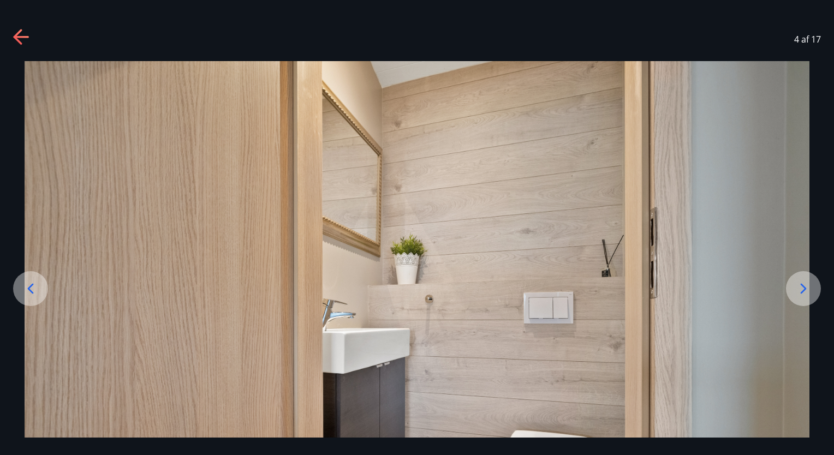
click at [24, 289] on icon at bounding box center [30, 288] width 17 height 17
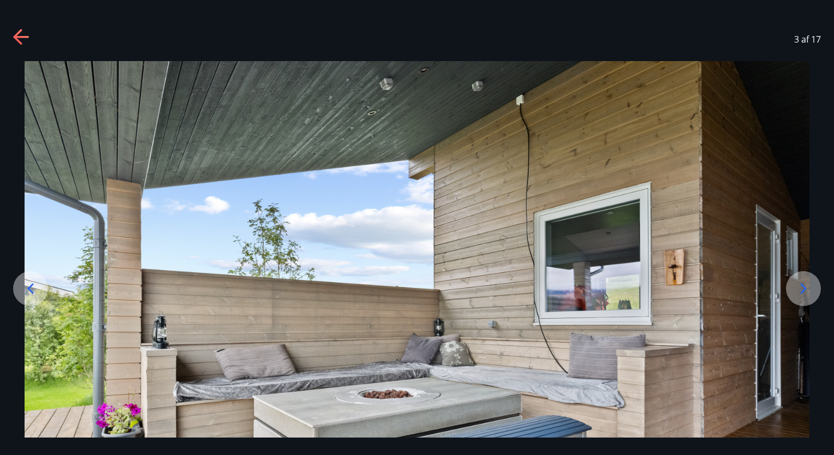
click at [24, 289] on icon at bounding box center [30, 288] width 17 height 17
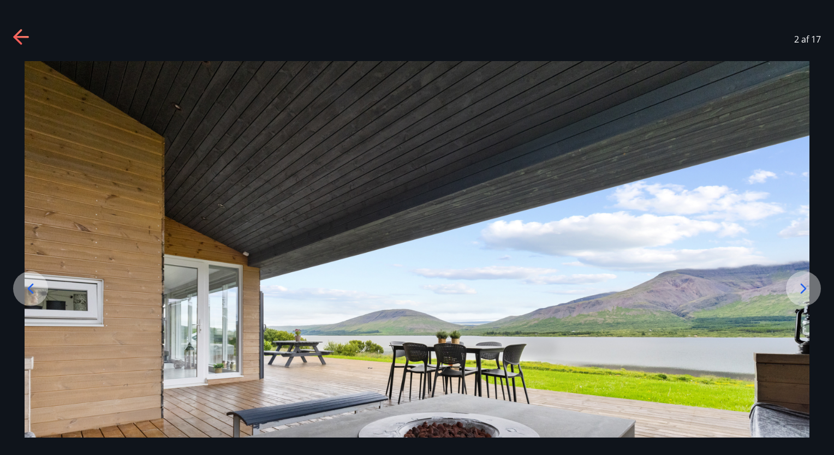
click at [24, 289] on icon at bounding box center [30, 288] width 17 height 17
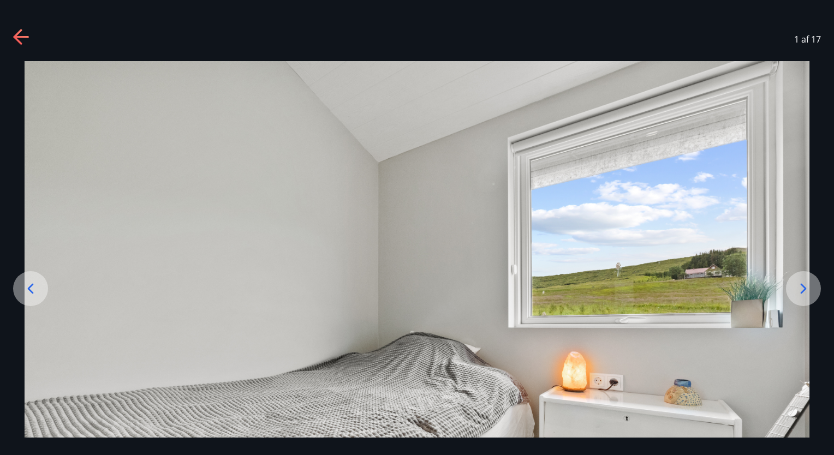
click at [24, 289] on icon at bounding box center [30, 288] width 17 height 17
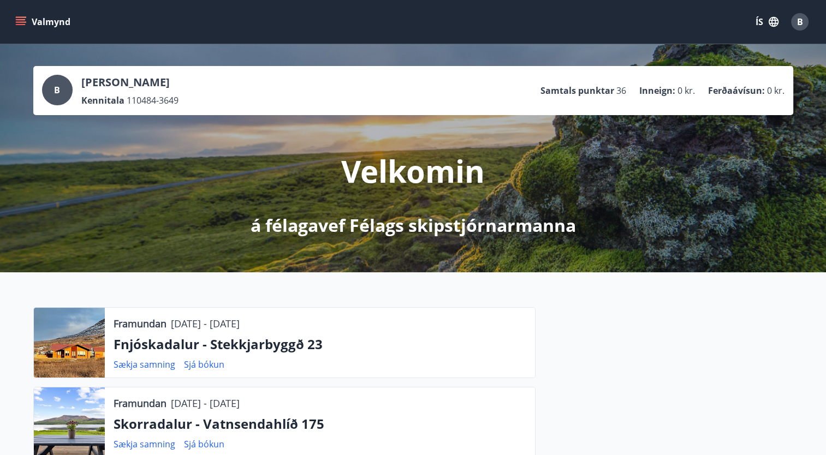
click at [14, 19] on button "Valmynd" at bounding box center [44, 22] width 62 height 20
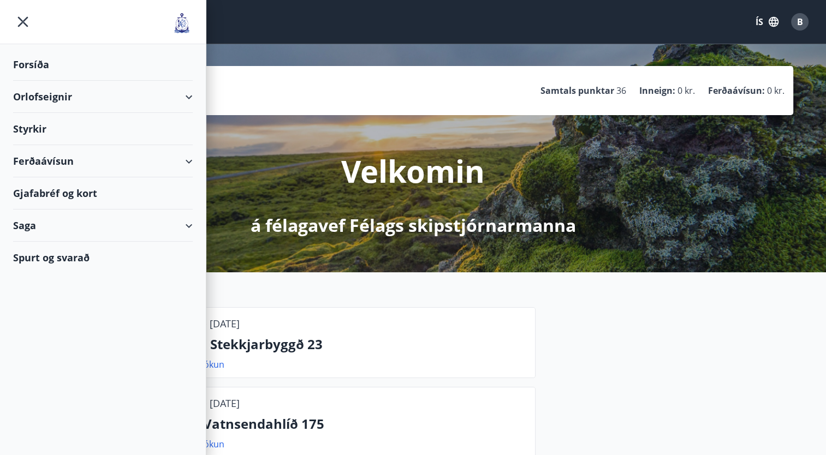
click at [51, 93] on div "Orlofseignir" at bounding box center [103, 97] width 180 height 32
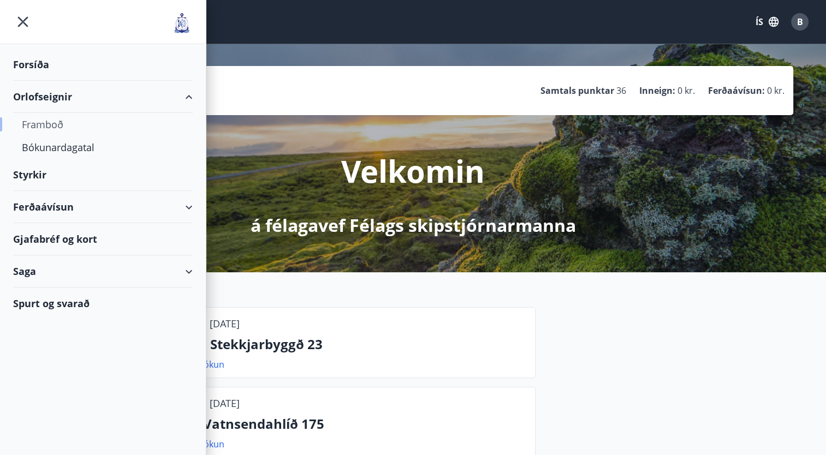
click at [52, 126] on div "Framboð" at bounding box center [103, 124] width 162 height 23
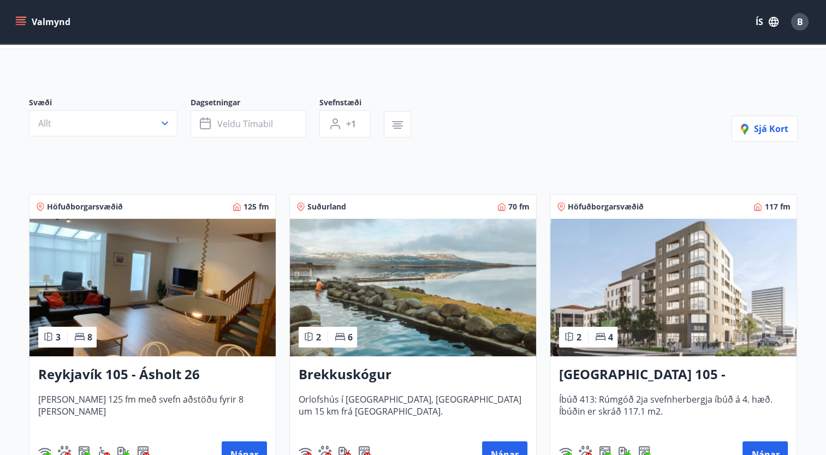
scroll to position [65, 0]
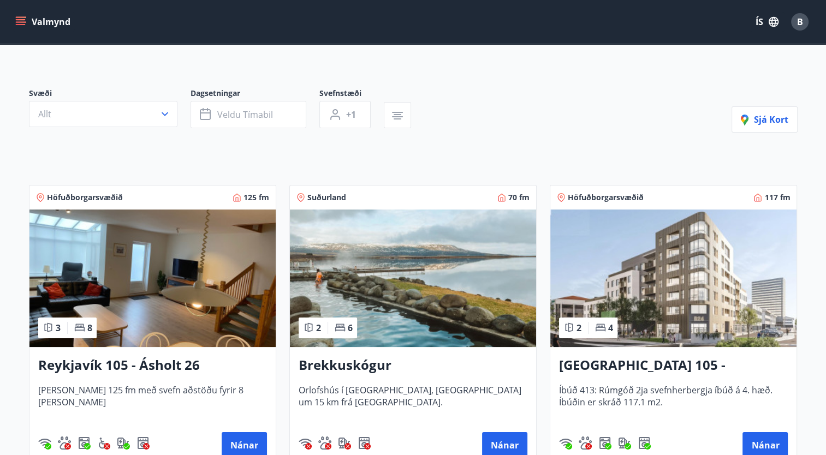
click at [341, 360] on h3 "Brekkuskógur" at bounding box center [413, 366] width 229 height 20
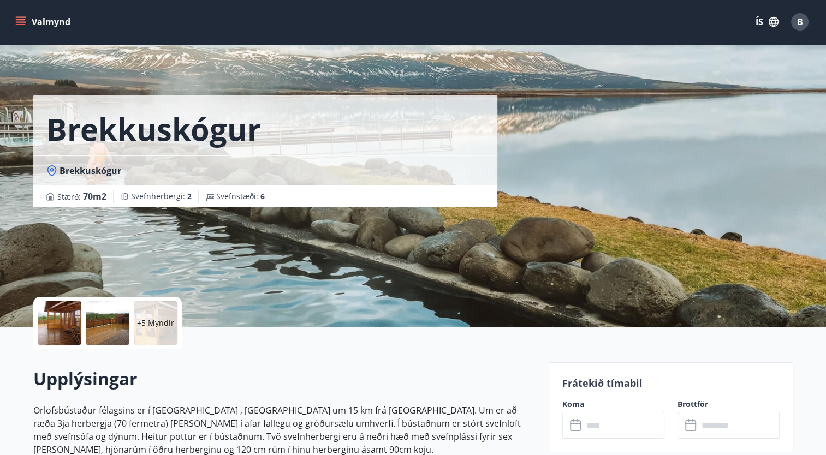
click at [153, 321] on p "+5 Myndir" at bounding box center [155, 323] width 37 height 11
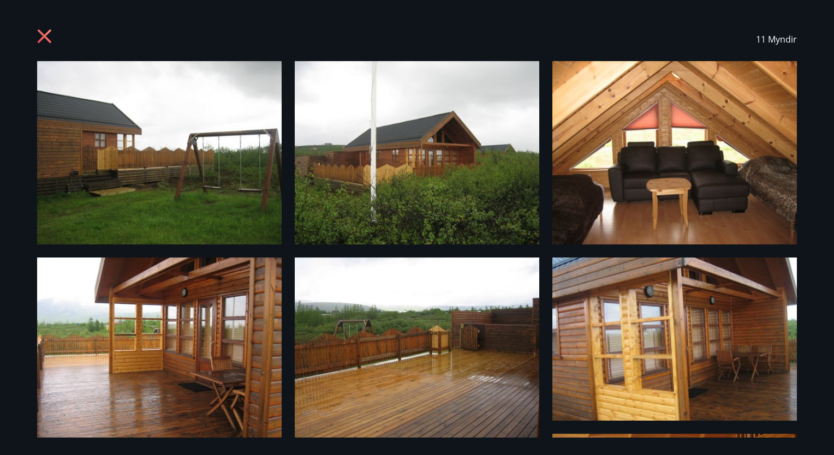
click at [267, 200] on img at bounding box center [159, 152] width 245 height 183
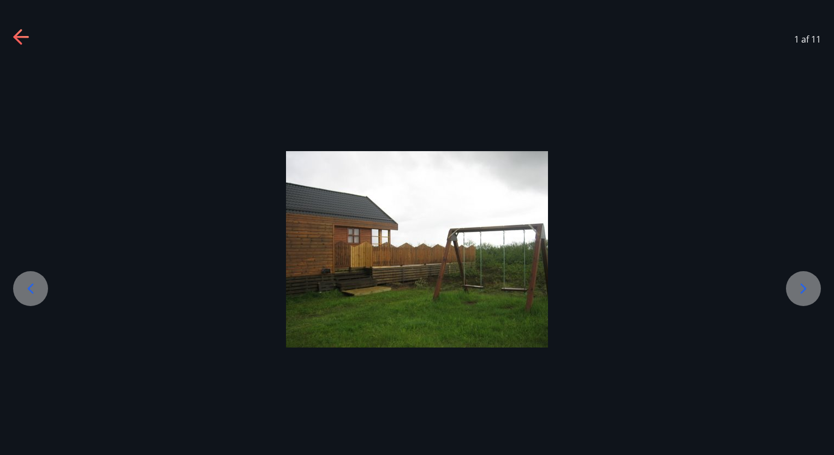
click at [799, 287] on icon at bounding box center [803, 288] width 17 height 17
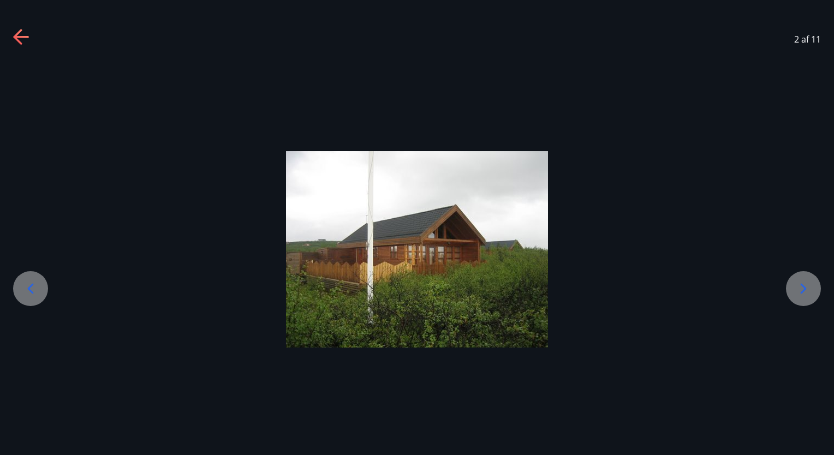
click at [799, 287] on icon at bounding box center [803, 288] width 17 height 17
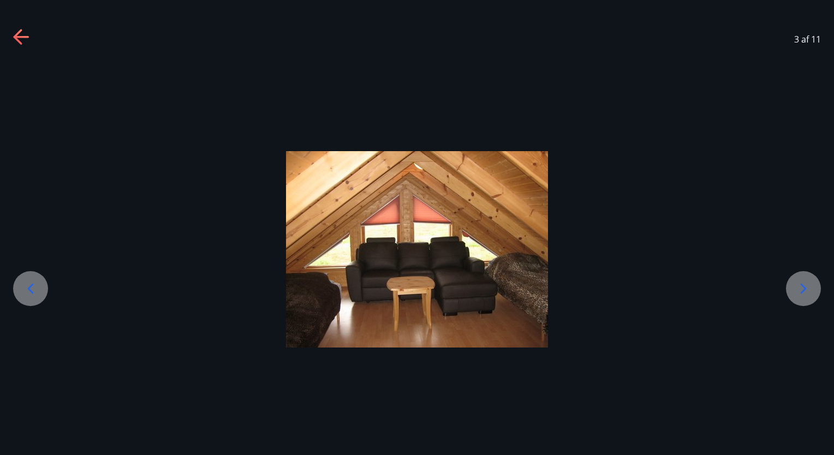
click at [799, 287] on icon at bounding box center [803, 288] width 17 height 17
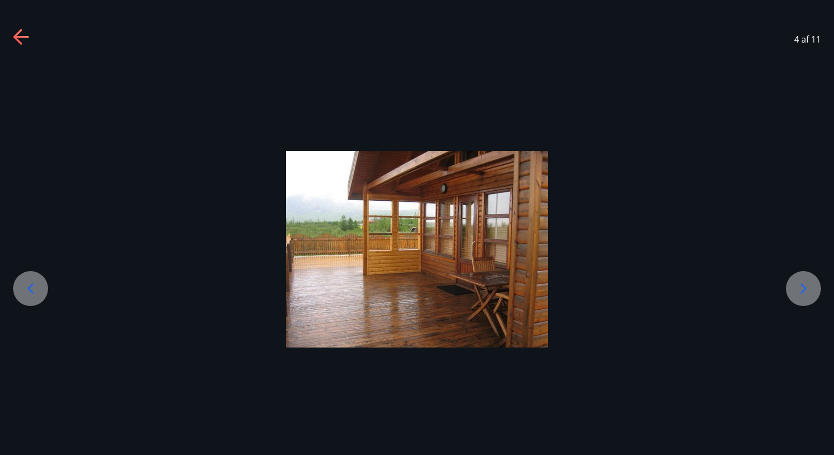
click at [799, 287] on icon at bounding box center [803, 288] width 17 height 17
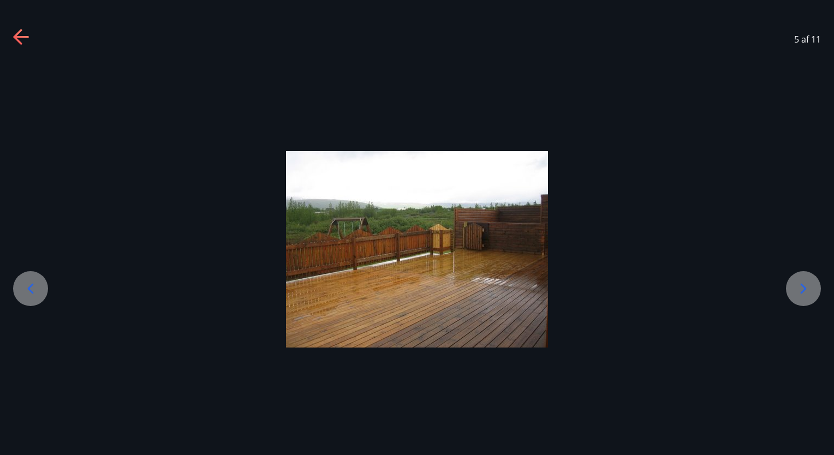
click at [799, 287] on icon at bounding box center [803, 288] width 17 height 17
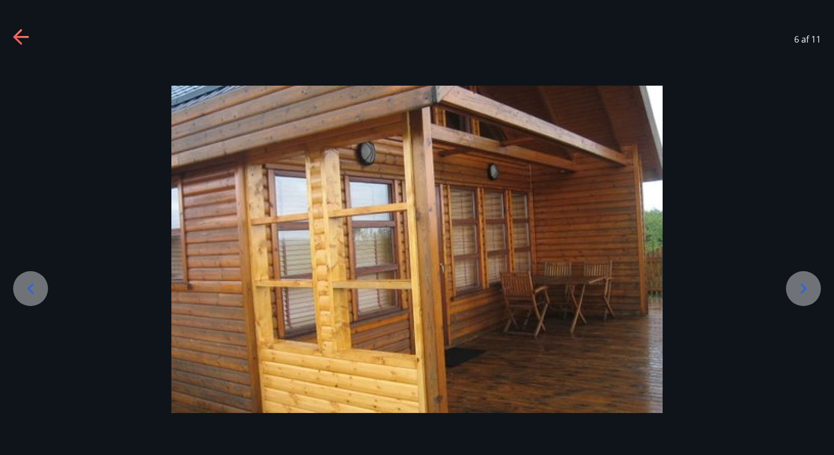
click at [799, 287] on icon at bounding box center [803, 288] width 17 height 17
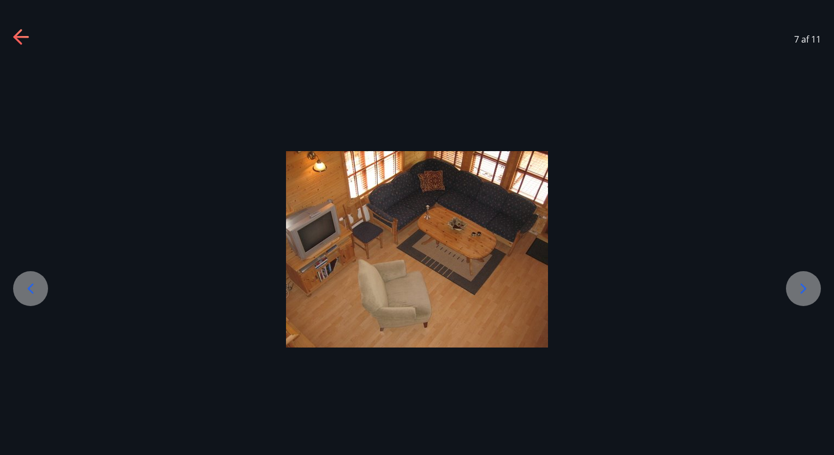
click at [799, 287] on icon at bounding box center [803, 288] width 17 height 17
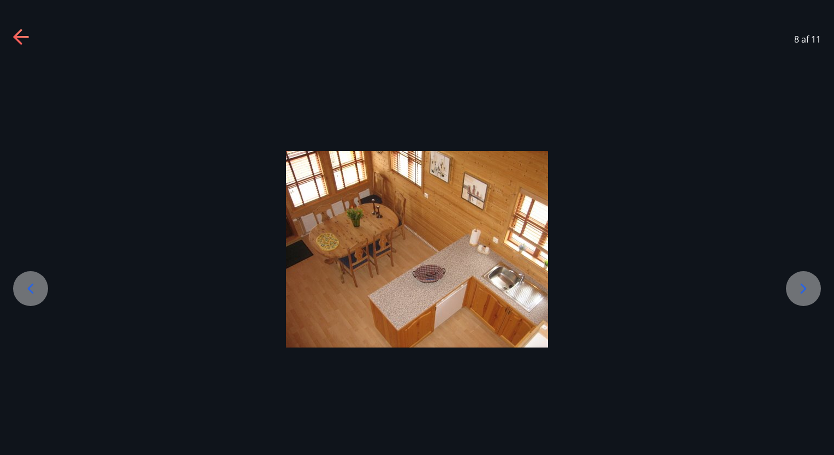
click at [799, 287] on icon at bounding box center [803, 288] width 17 height 17
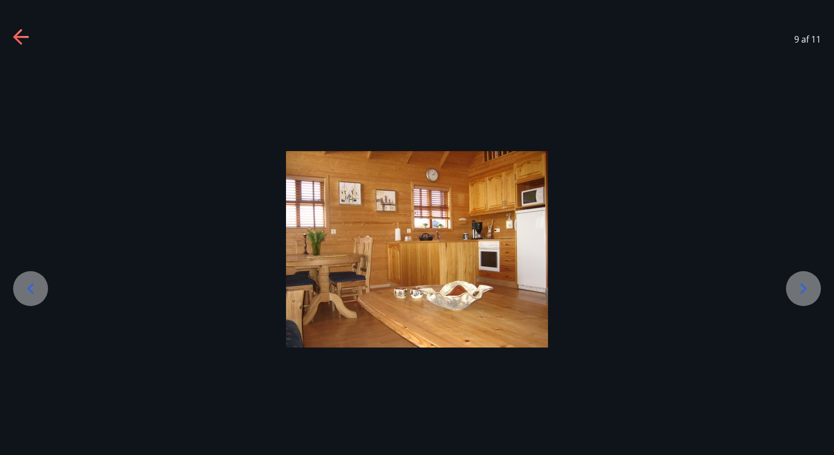
click at [799, 287] on icon at bounding box center [803, 288] width 17 height 17
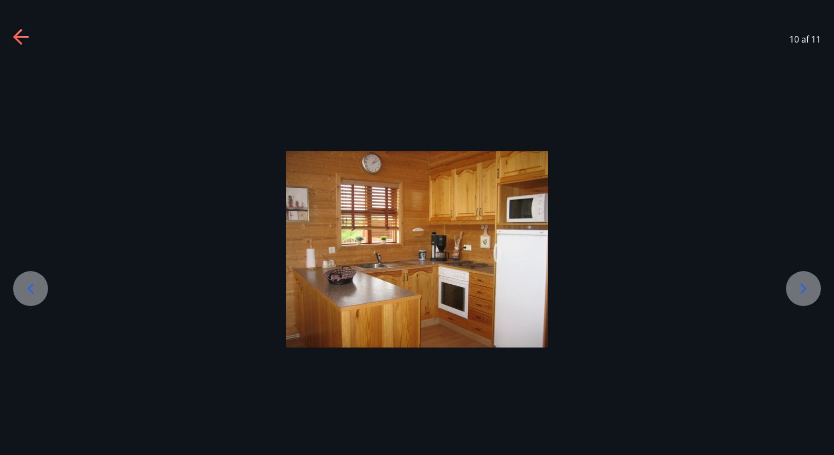
click at [27, 284] on icon at bounding box center [30, 288] width 17 height 17
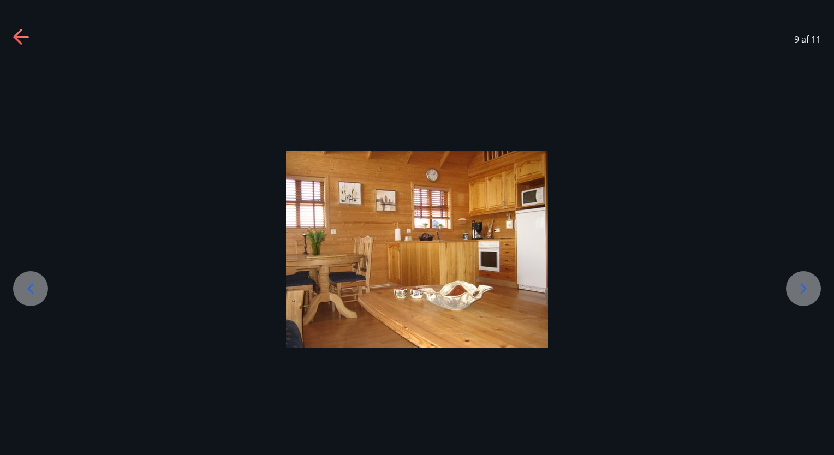
click at [27, 284] on icon at bounding box center [30, 288] width 17 height 17
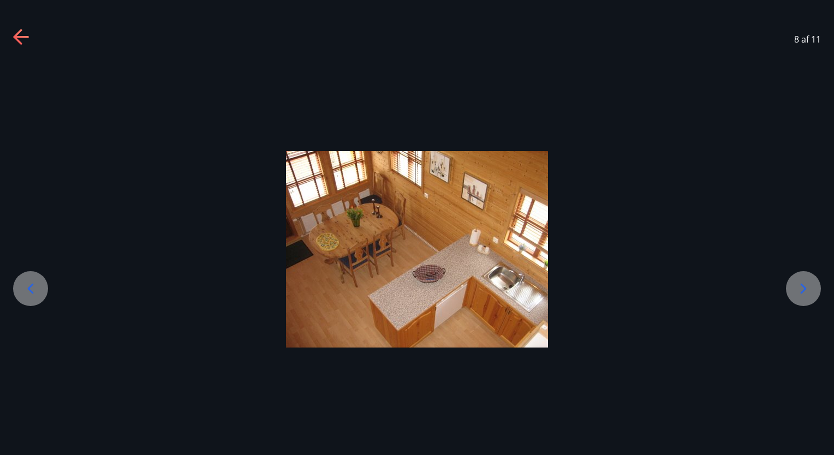
click at [27, 284] on icon at bounding box center [30, 288] width 17 height 17
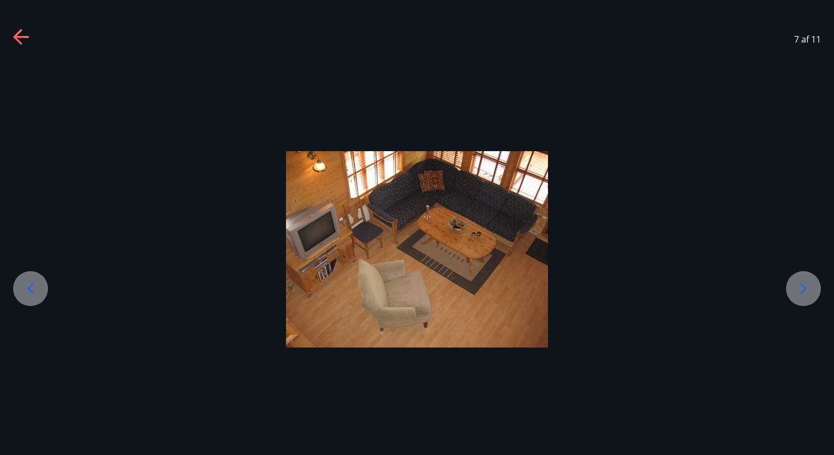
click at [801, 285] on icon at bounding box center [804, 289] width 6 height 10
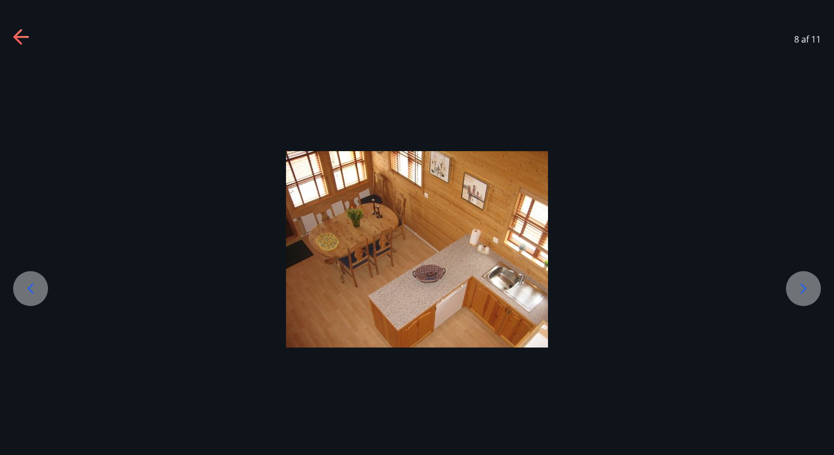
click at [801, 285] on icon at bounding box center [804, 289] width 6 height 10
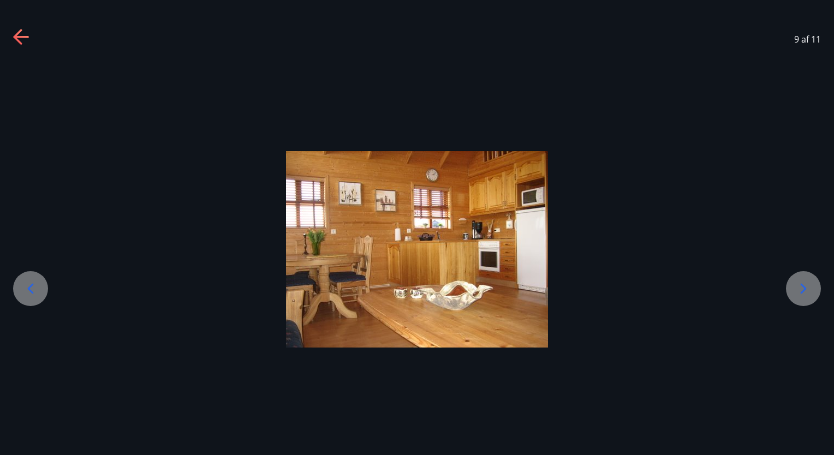
click at [801, 285] on icon at bounding box center [804, 289] width 6 height 10
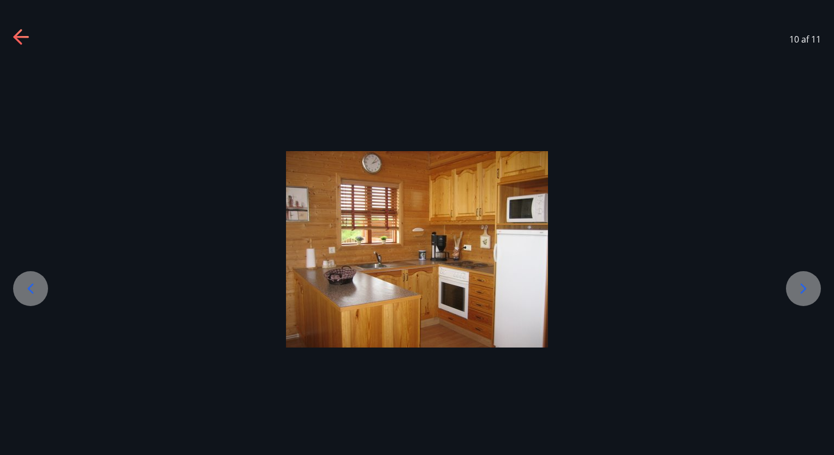
click at [801, 285] on icon at bounding box center [804, 289] width 6 height 10
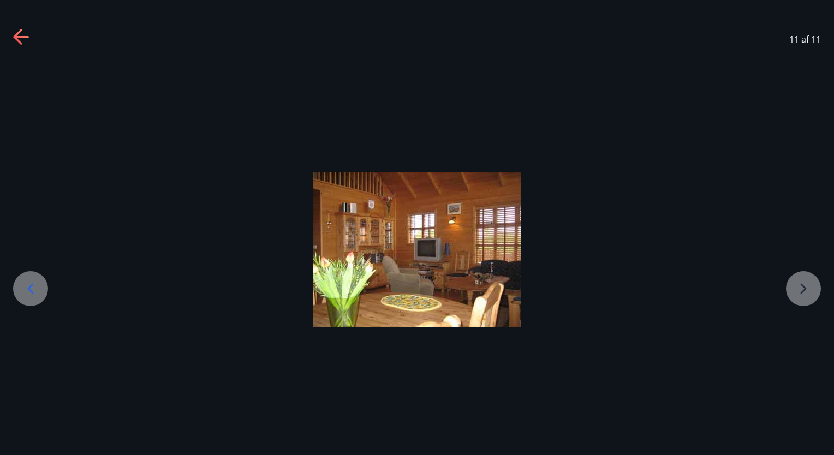
click at [801, 285] on div at bounding box center [417, 250] width 834 height 156
click at [21, 40] on icon at bounding box center [21, 37] width 17 height 17
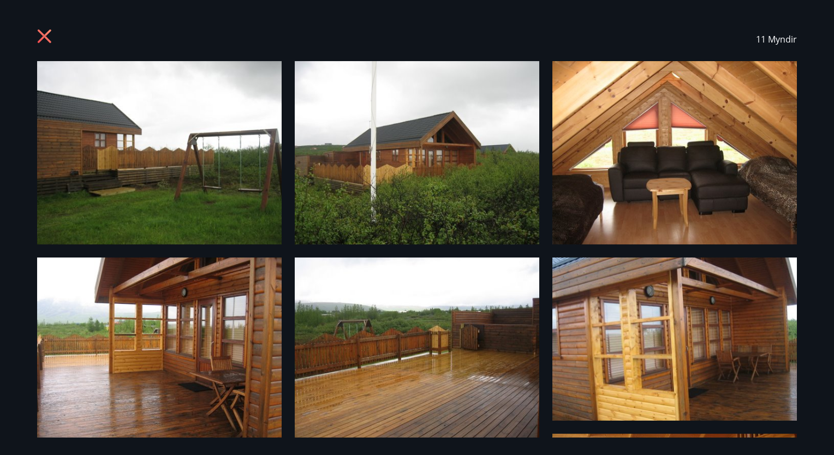
click at [50, 38] on icon at bounding box center [45, 37] width 17 height 17
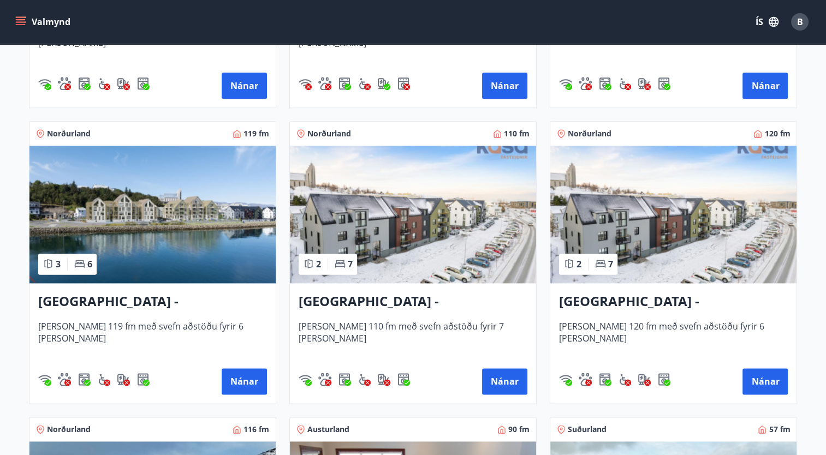
scroll to position [1315, 0]
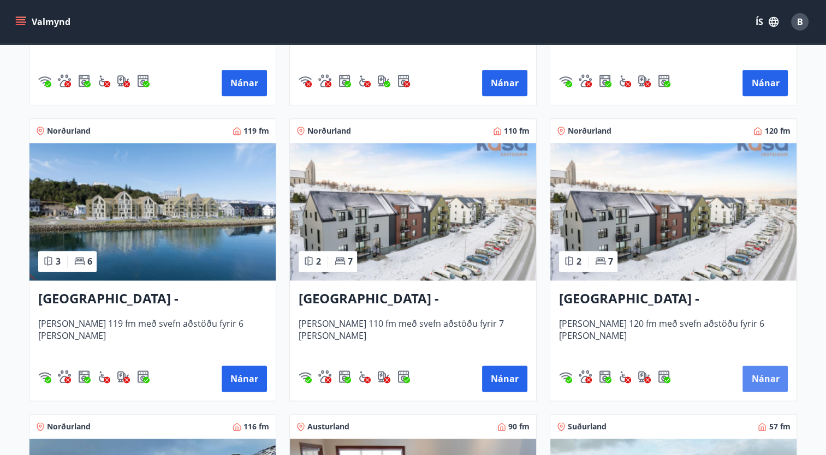
click at [771, 374] on button "Nánar" at bounding box center [764, 379] width 45 height 26
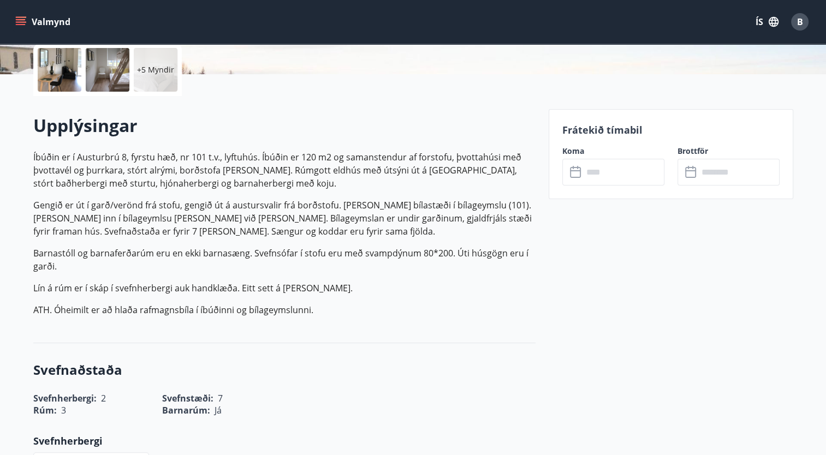
scroll to position [279, 0]
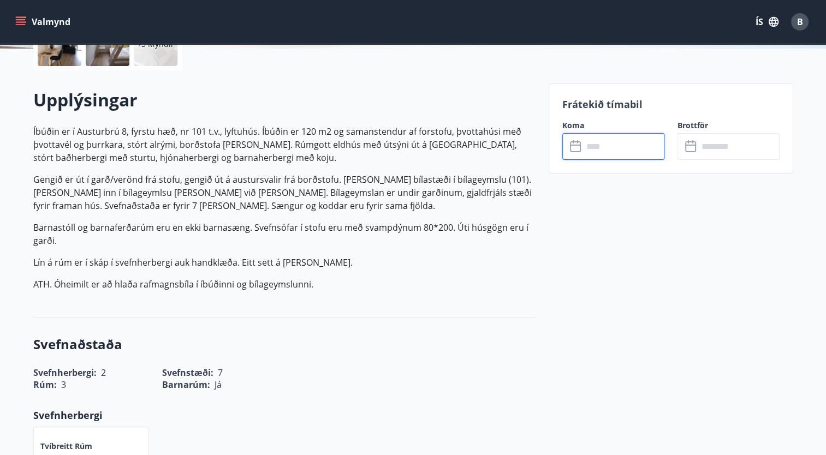
click at [604, 146] on input "text" at bounding box center [623, 146] width 81 height 27
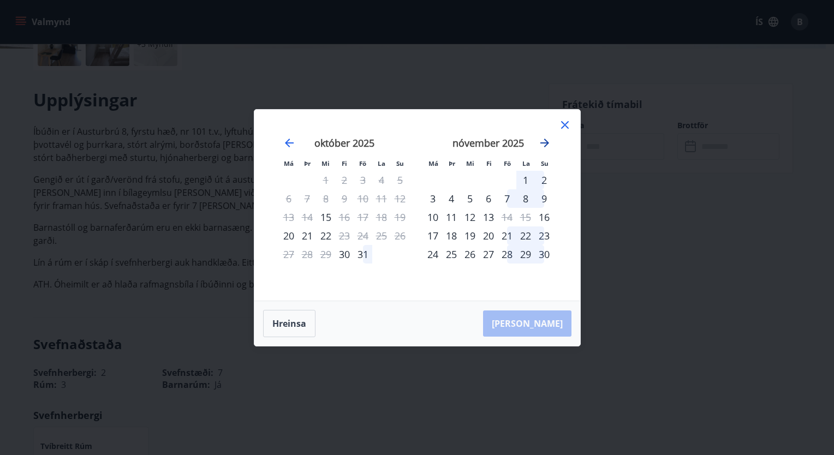
click at [543, 143] on icon "Move forward to switch to the next month." at bounding box center [544, 143] width 9 height 9
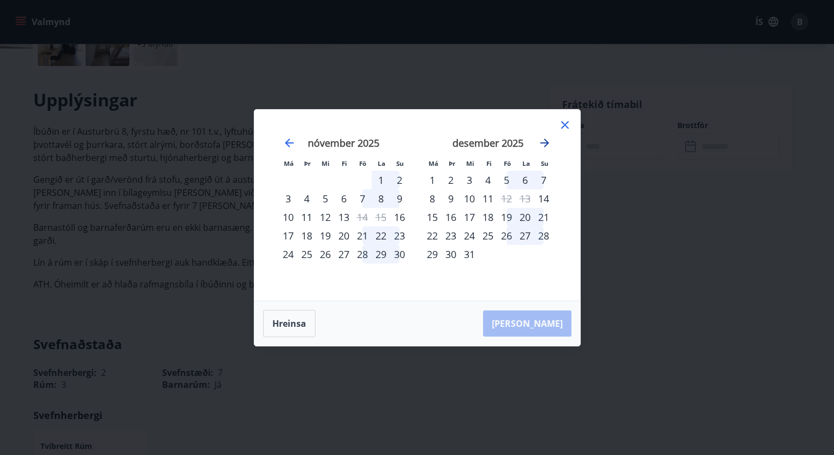
click at [543, 143] on icon "Move forward to switch to the next month." at bounding box center [544, 143] width 9 height 9
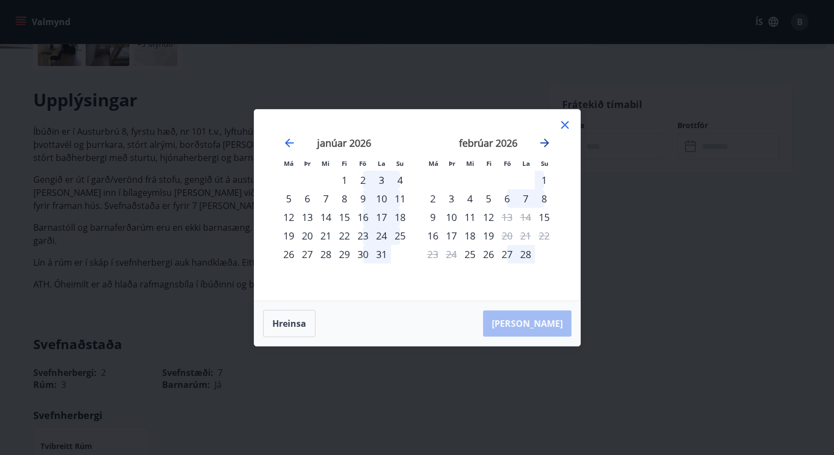
click at [543, 143] on icon "Move forward to switch to the next month." at bounding box center [544, 143] width 9 height 9
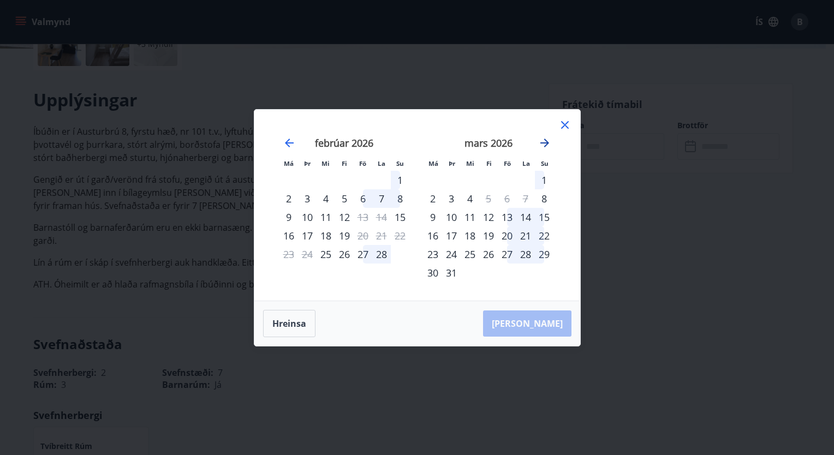
click at [543, 143] on icon "Move forward to switch to the next month." at bounding box center [544, 143] width 9 height 9
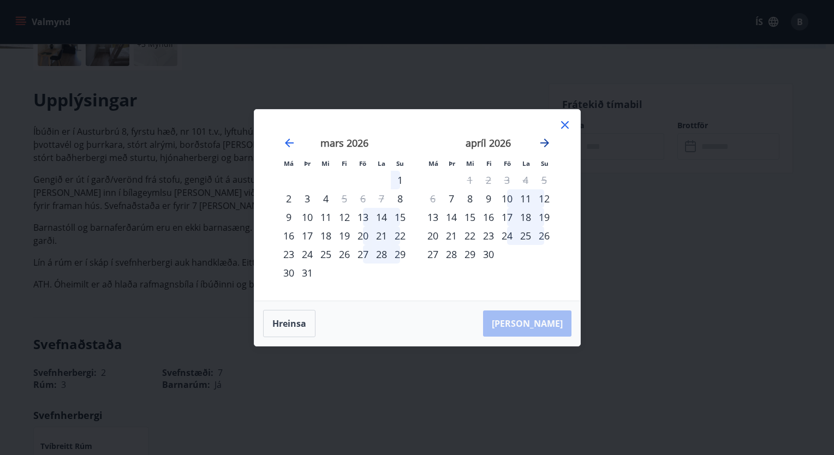
click at [543, 143] on icon "Move forward to switch to the next month." at bounding box center [544, 143] width 9 height 9
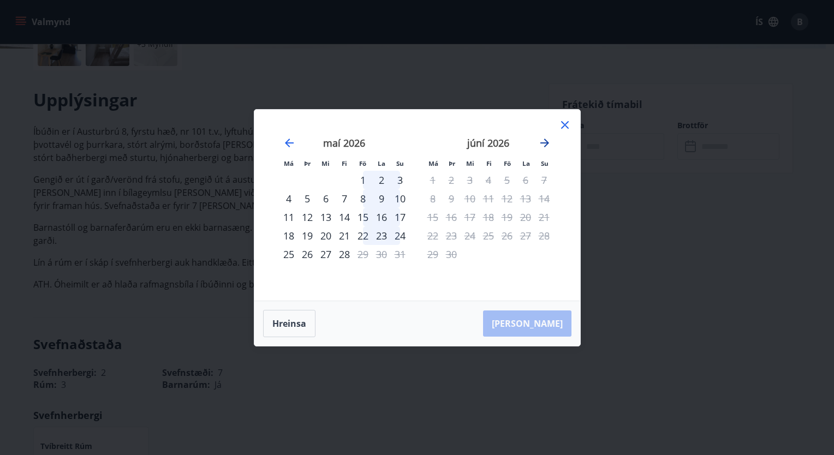
click at [543, 143] on icon "Move forward to switch to the next month." at bounding box center [544, 143] width 9 height 9
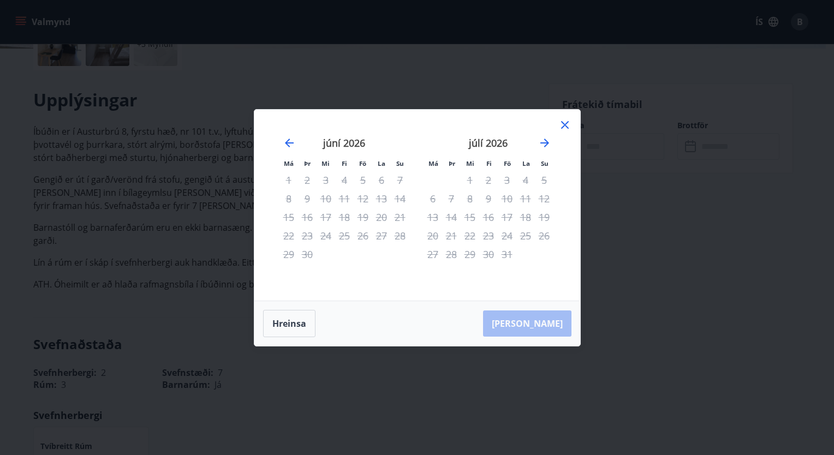
click at [569, 123] on icon at bounding box center [564, 124] width 13 height 13
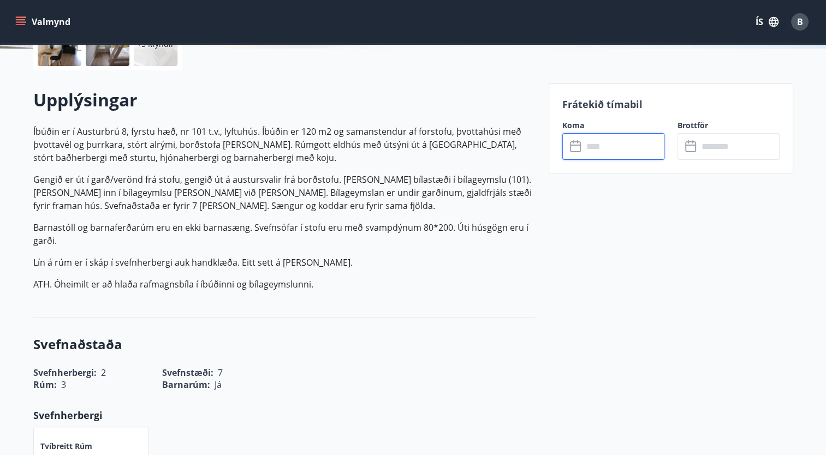
click at [591, 143] on input "text" at bounding box center [623, 146] width 81 height 27
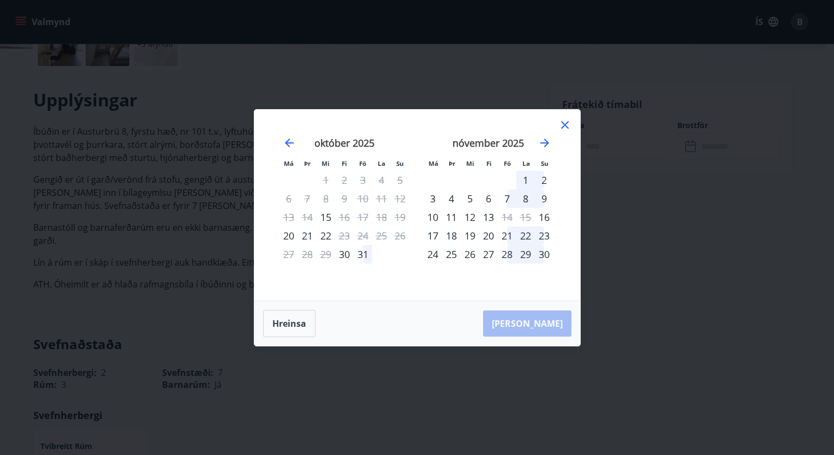
click at [564, 124] on icon at bounding box center [565, 125] width 2 height 2
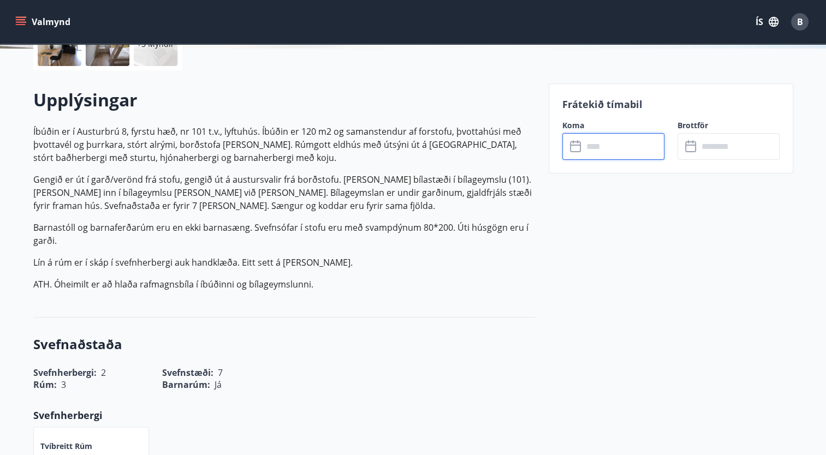
click at [592, 151] on input "text" at bounding box center [623, 146] width 81 height 27
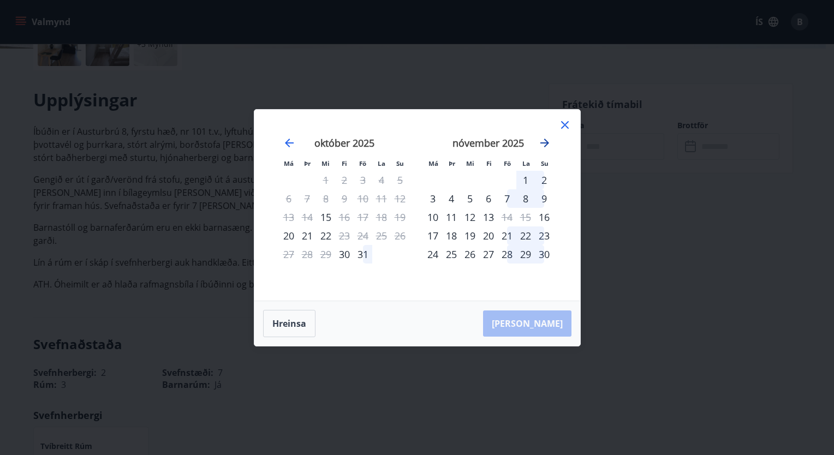
click at [545, 142] on icon "Move forward to switch to the next month." at bounding box center [544, 143] width 9 height 9
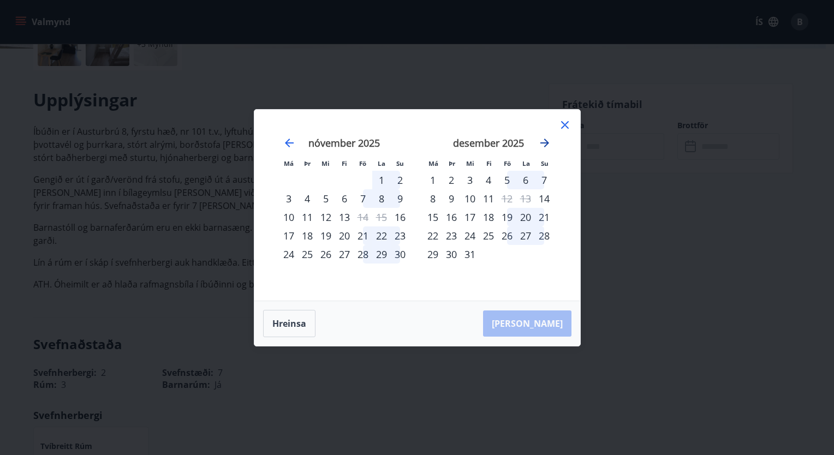
click at [545, 142] on icon "Move forward to switch to the next month." at bounding box center [544, 143] width 9 height 9
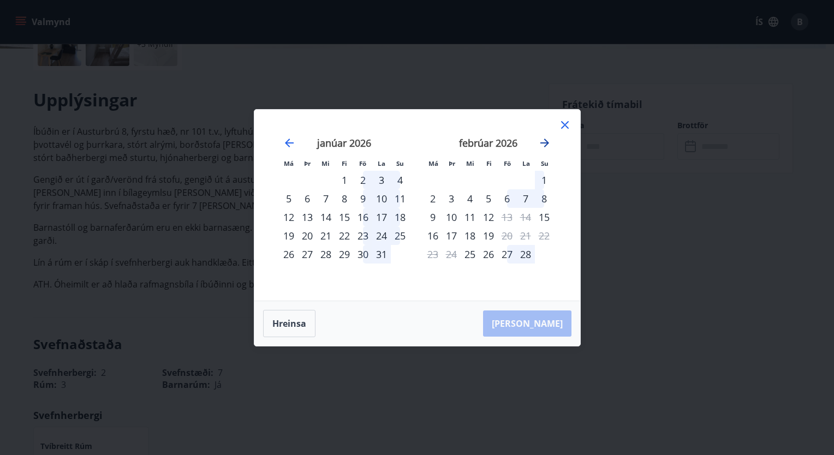
click at [545, 142] on icon "Move forward to switch to the next month." at bounding box center [544, 143] width 9 height 9
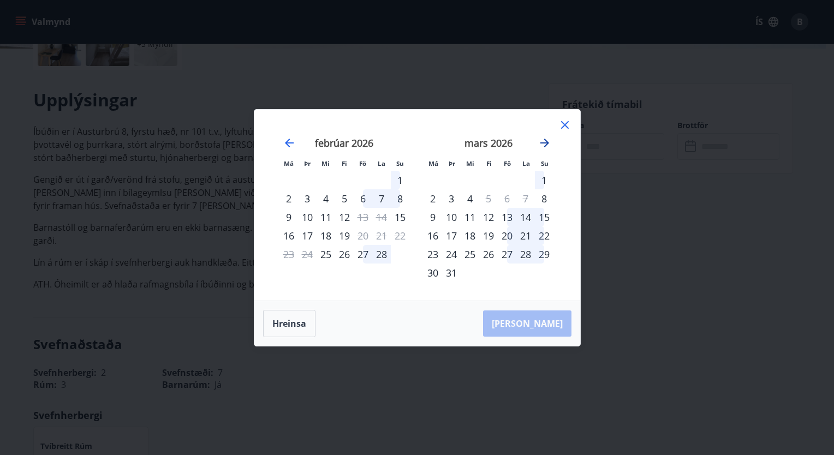
click at [545, 142] on icon "Move forward to switch to the next month." at bounding box center [544, 143] width 9 height 9
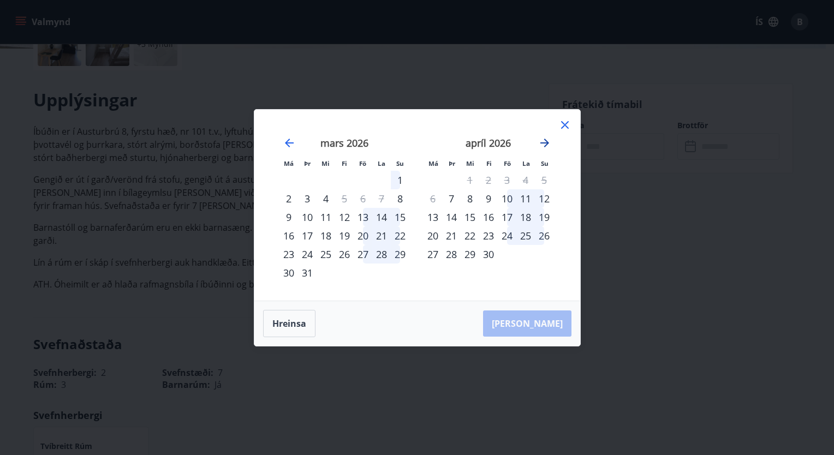
click at [545, 142] on icon "Move forward to switch to the next month." at bounding box center [544, 143] width 9 height 9
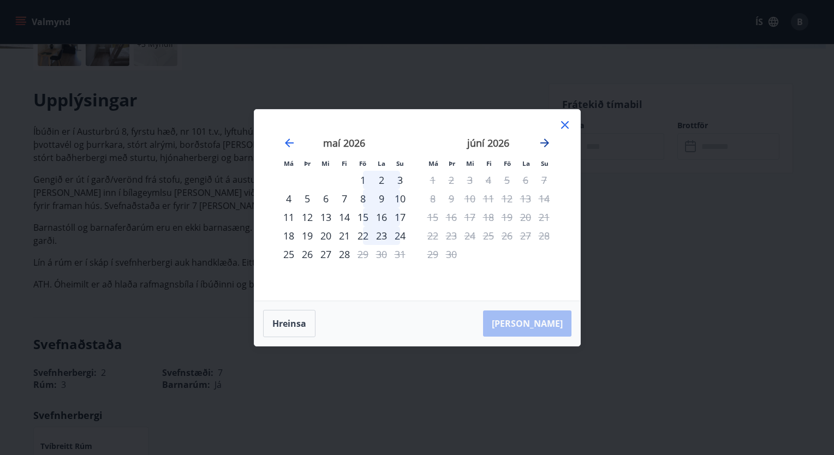
click at [545, 142] on icon "Move forward to switch to the next month." at bounding box center [544, 143] width 9 height 9
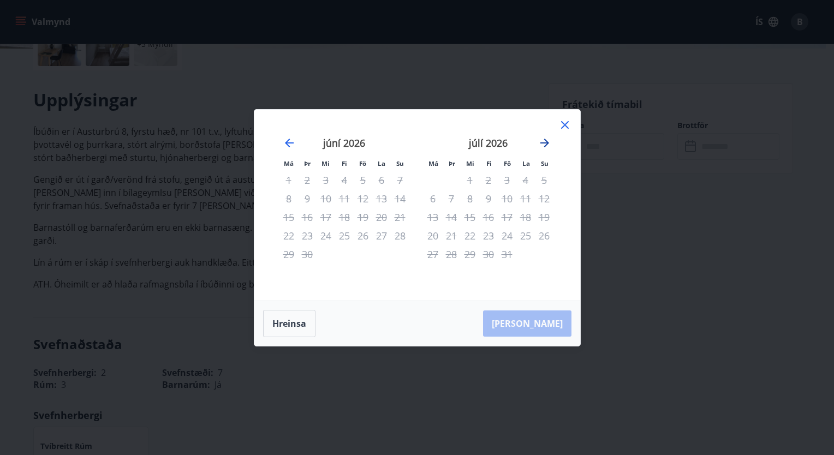
click at [545, 142] on icon "Move forward to switch to the next month." at bounding box center [544, 143] width 9 height 9
click at [563, 125] on icon at bounding box center [564, 124] width 13 height 13
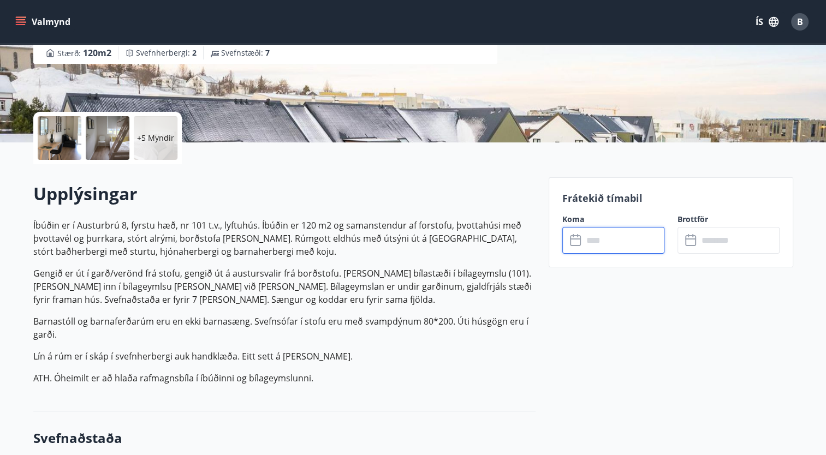
scroll to position [194, 0]
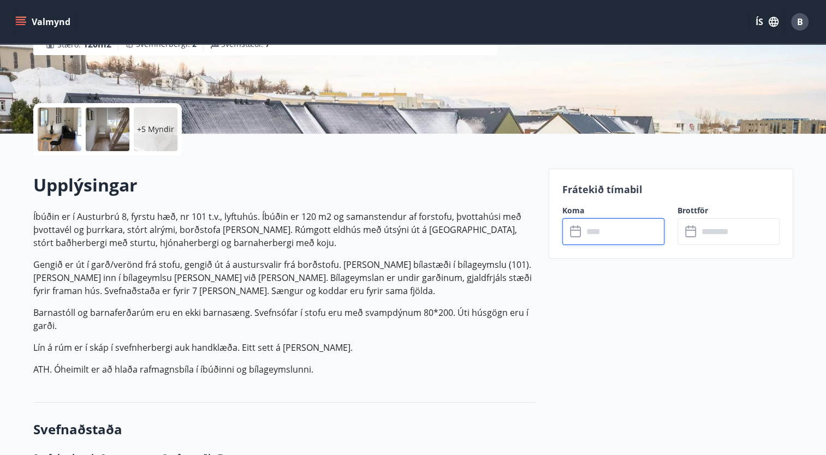
click at [19, 20] on icon "menu" at bounding box center [21, 19] width 10 height 1
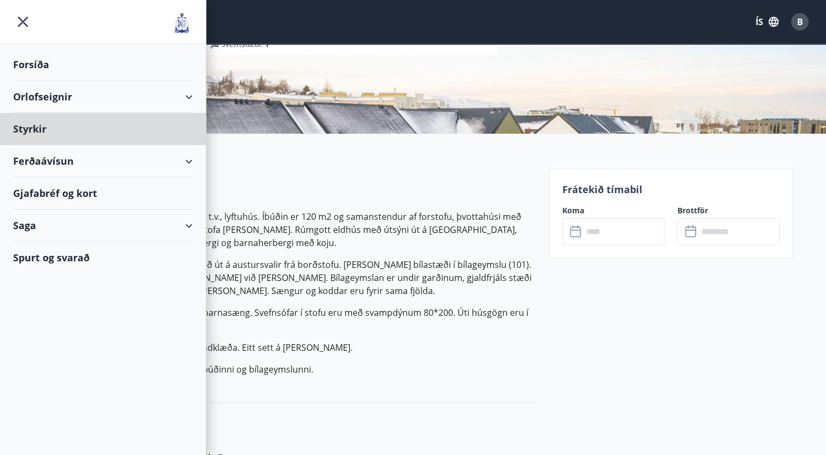
click at [41, 60] on div "Forsíða" at bounding box center [103, 65] width 180 height 32
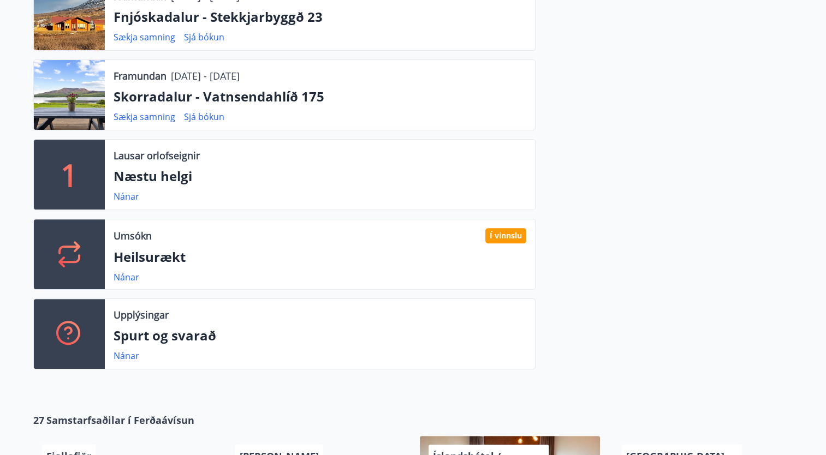
scroll to position [329, 0]
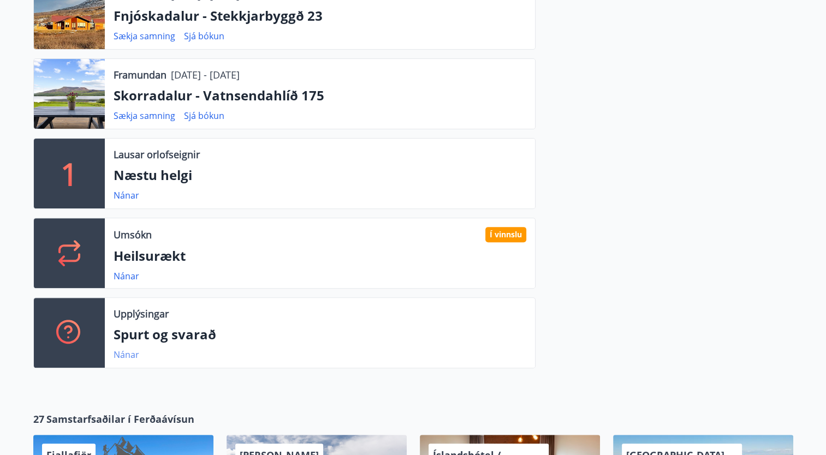
click at [123, 356] on link "Nánar" at bounding box center [127, 355] width 26 height 12
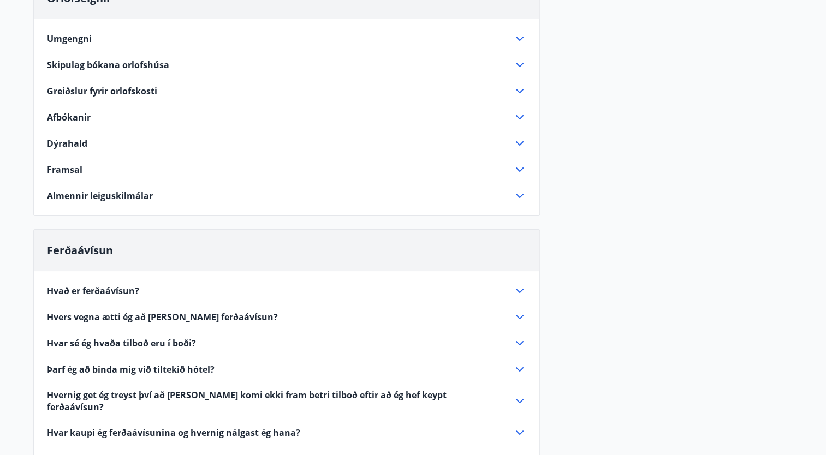
scroll to position [99, 0]
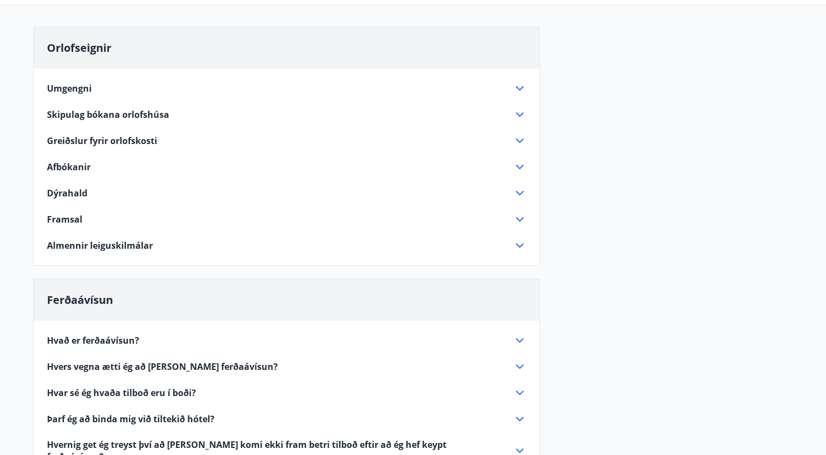
click at [522, 240] on icon at bounding box center [519, 245] width 13 height 13
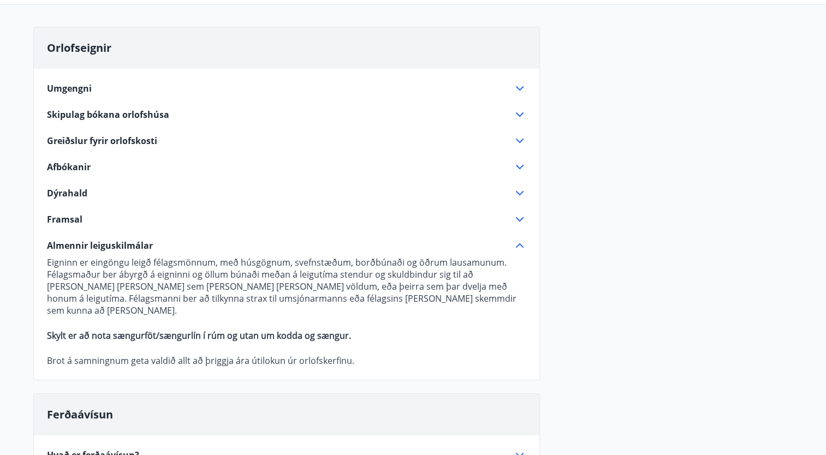
click at [515, 115] on icon at bounding box center [519, 114] width 13 height 13
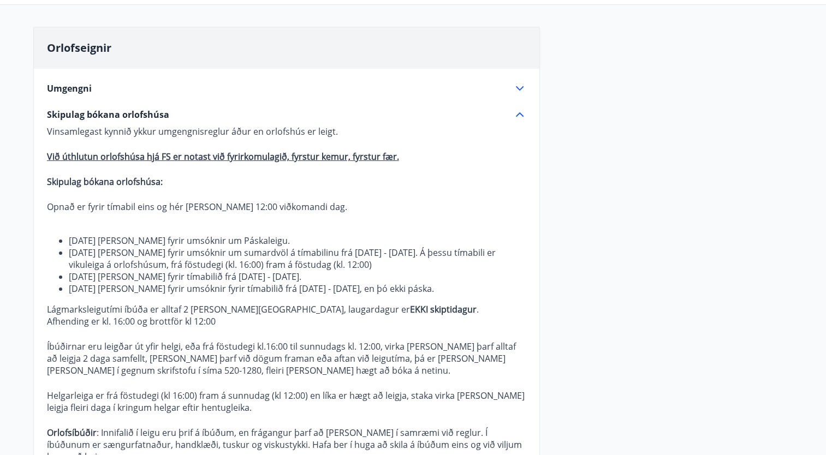
click at [515, 115] on icon at bounding box center [519, 114] width 13 height 13
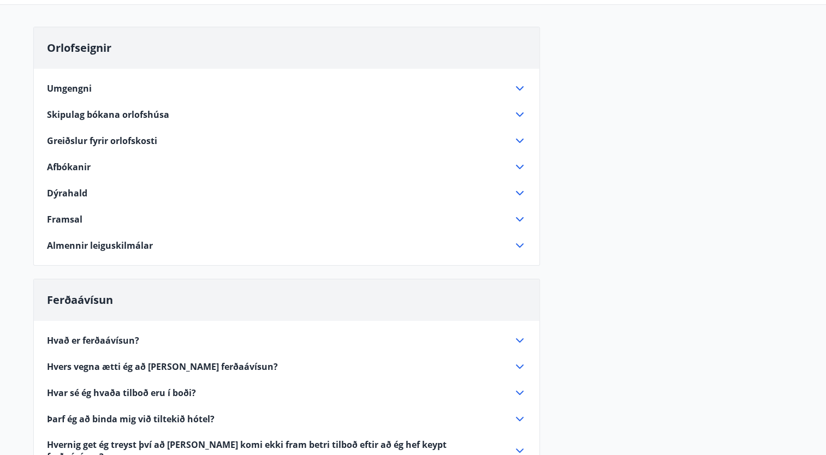
click at [515, 115] on icon at bounding box center [519, 114] width 13 height 13
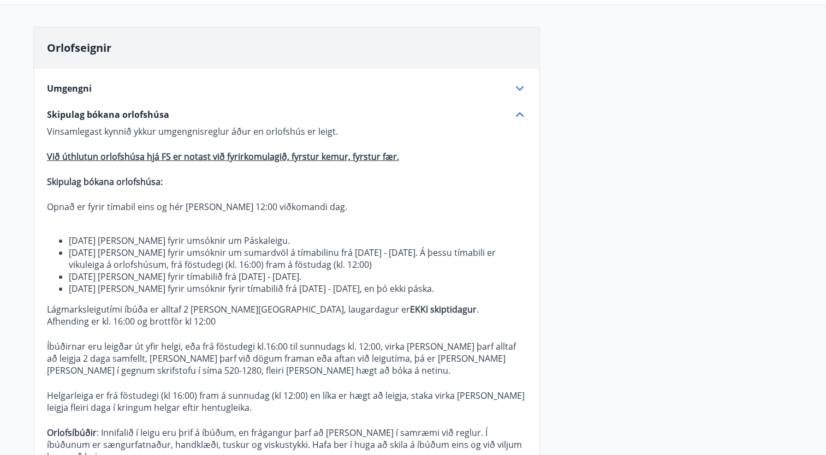
click at [515, 115] on icon at bounding box center [519, 114] width 13 height 13
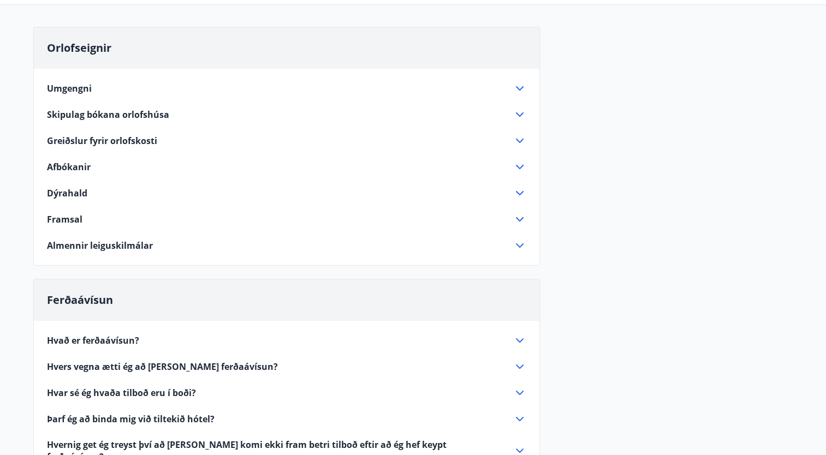
click at [515, 115] on icon at bounding box center [519, 114] width 13 height 13
